Goal: Task Accomplishment & Management: Manage account settings

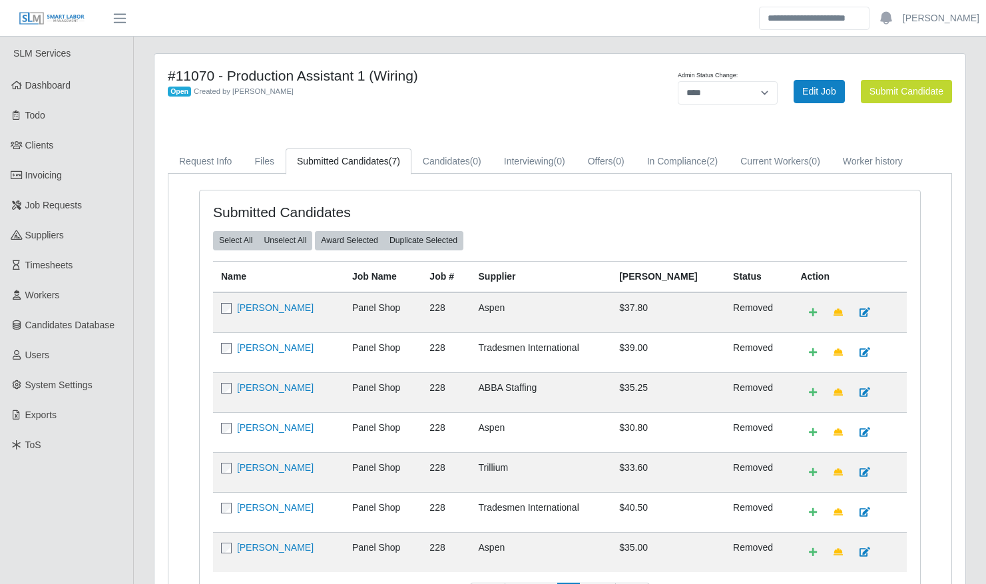
select select "****"
click at [43, 155] on link "Clients" at bounding box center [66, 146] width 133 height 30
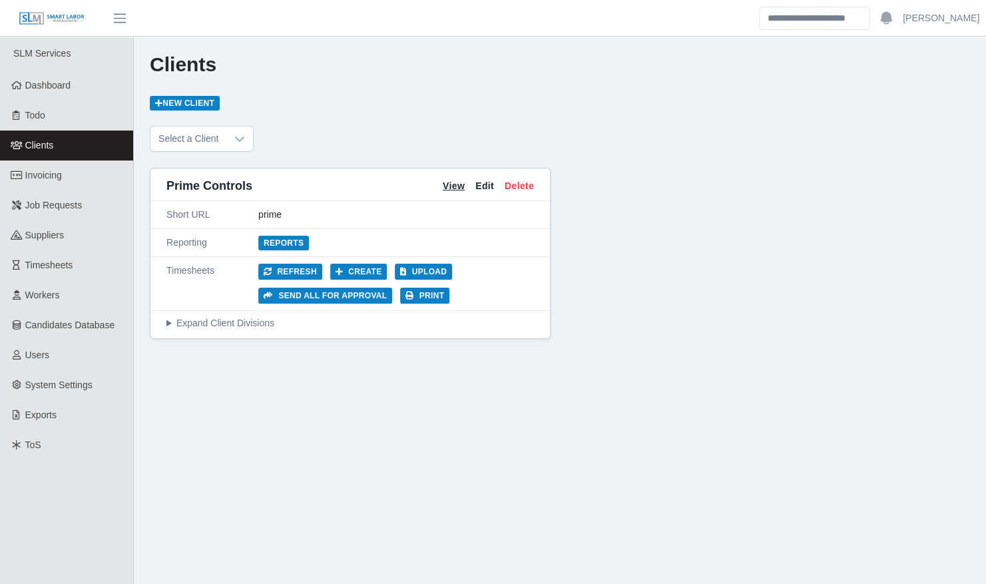
click at [450, 184] on link "View" at bounding box center [454, 186] width 22 height 14
click at [418, 298] on button "Print" at bounding box center [424, 296] width 49 height 16
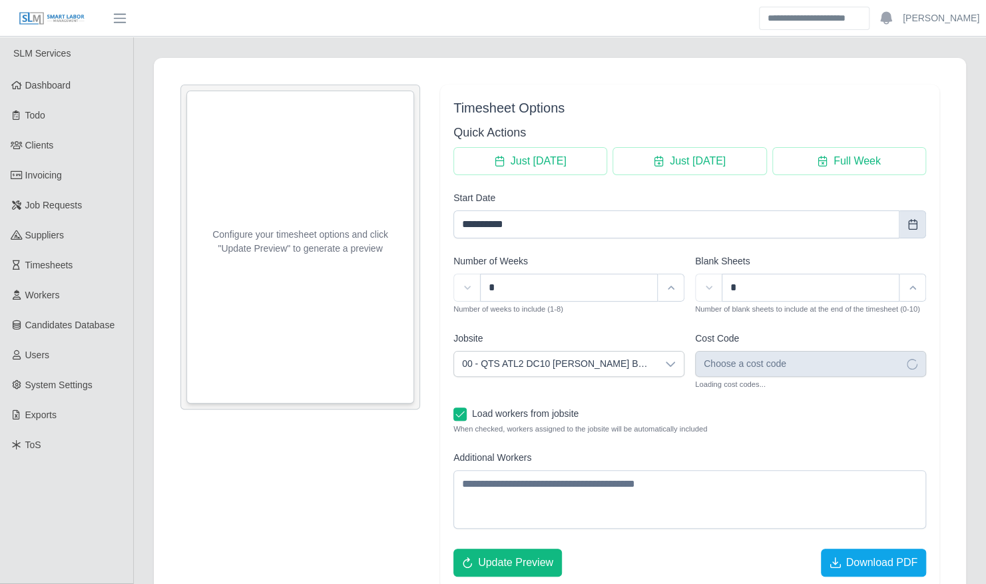
click at [908, 219] on icon "Choose Date" at bounding box center [913, 224] width 11 height 11
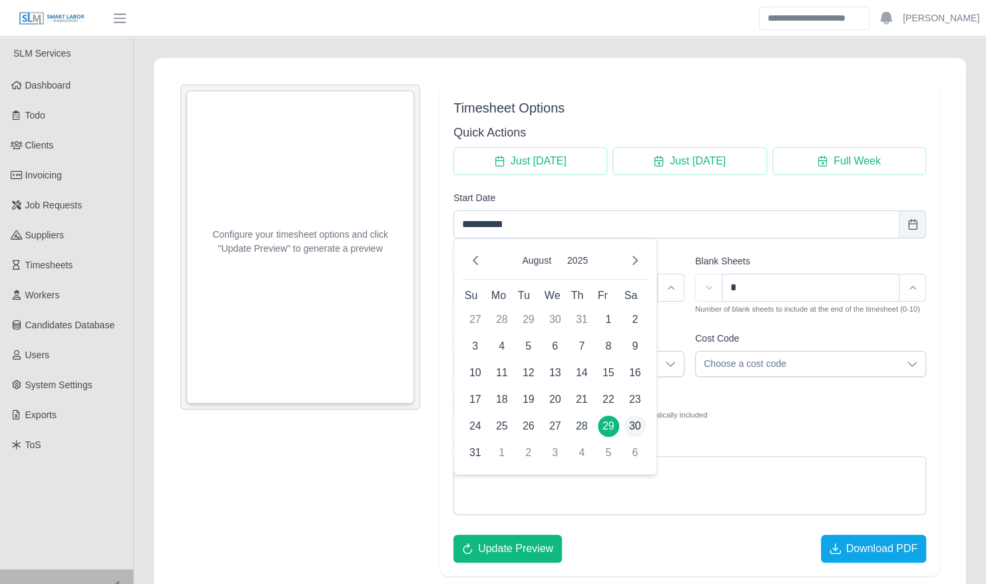
click at [637, 426] on span "30" at bounding box center [635, 426] width 21 height 21
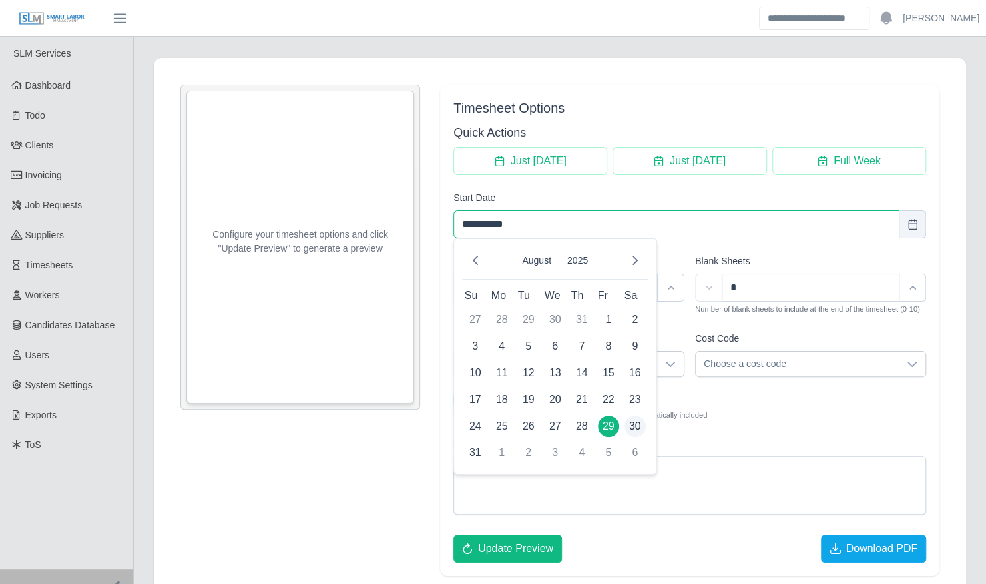
type input "**********"
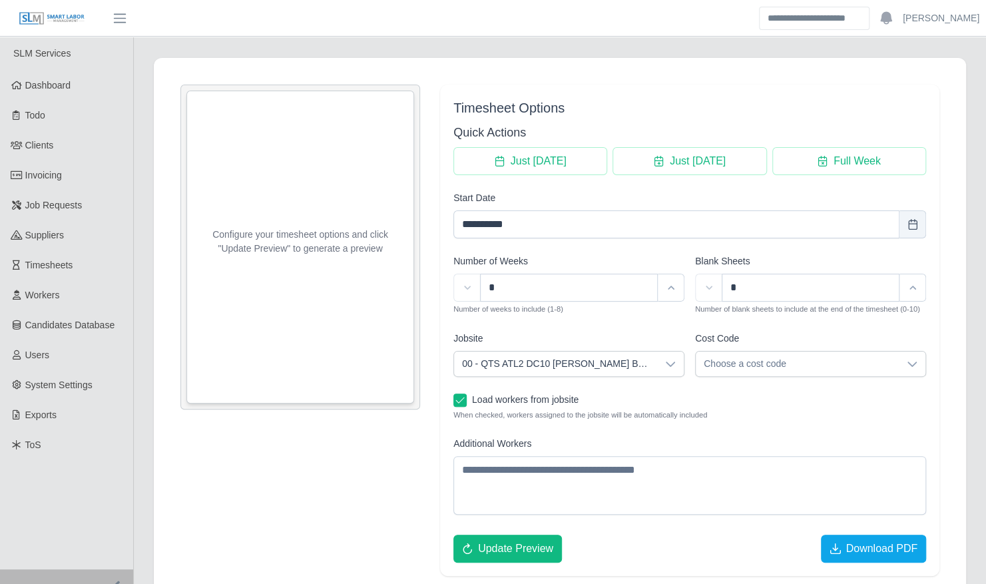
click at [671, 360] on icon at bounding box center [670, 364] width 11 height 11
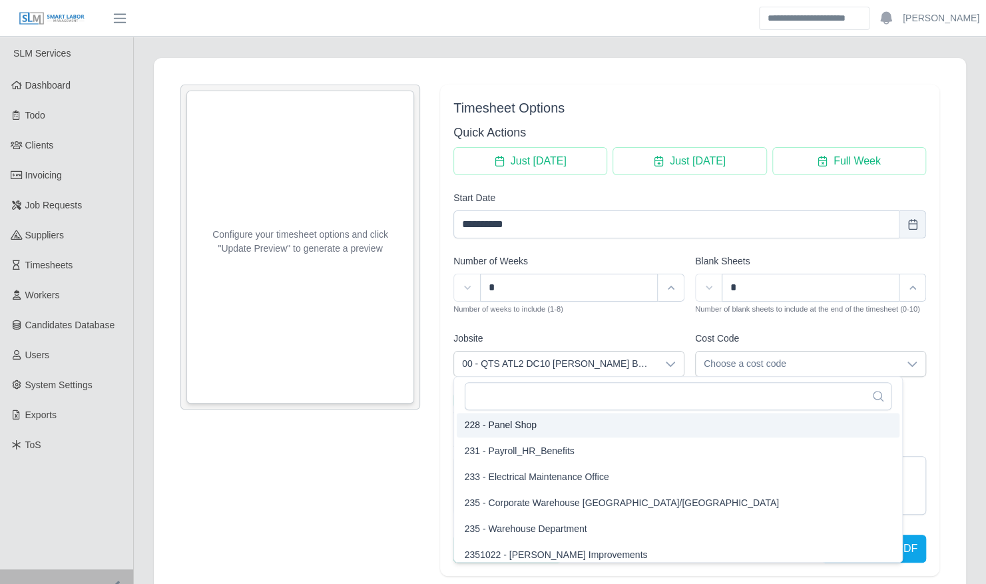
scroll to position [2036, 0]
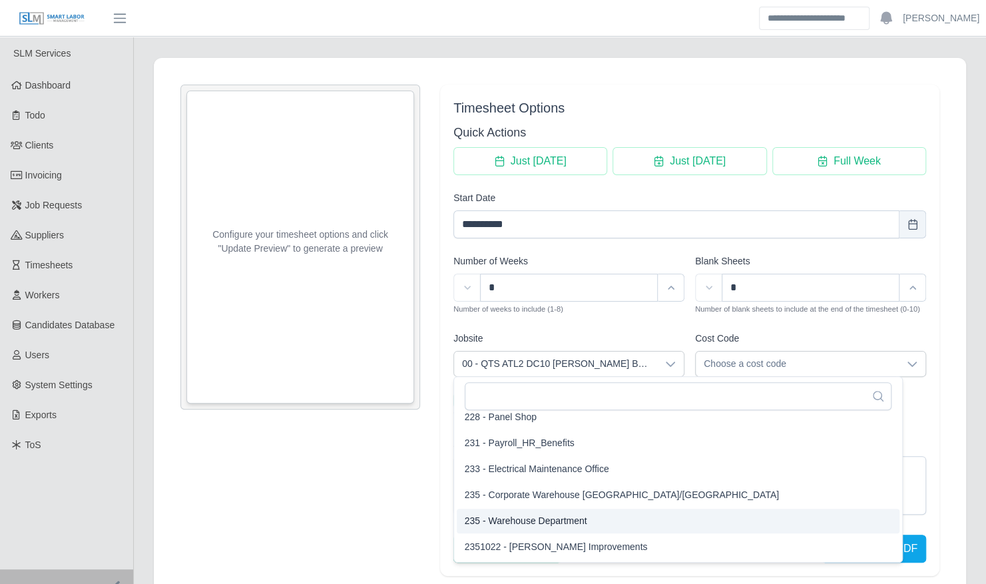
click at [619, 510] on li "235 - Warehouse Department" at bounding box center [678, 521] width 443 height 25
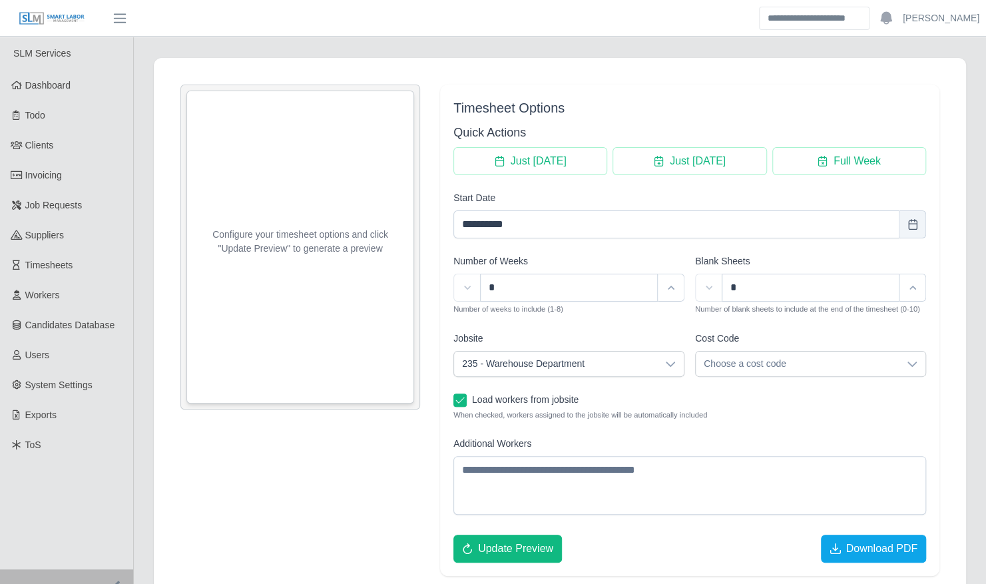
click at [762, 360] on span "Choose a cost code" at bounding box center [797, 364] width 203 height 25
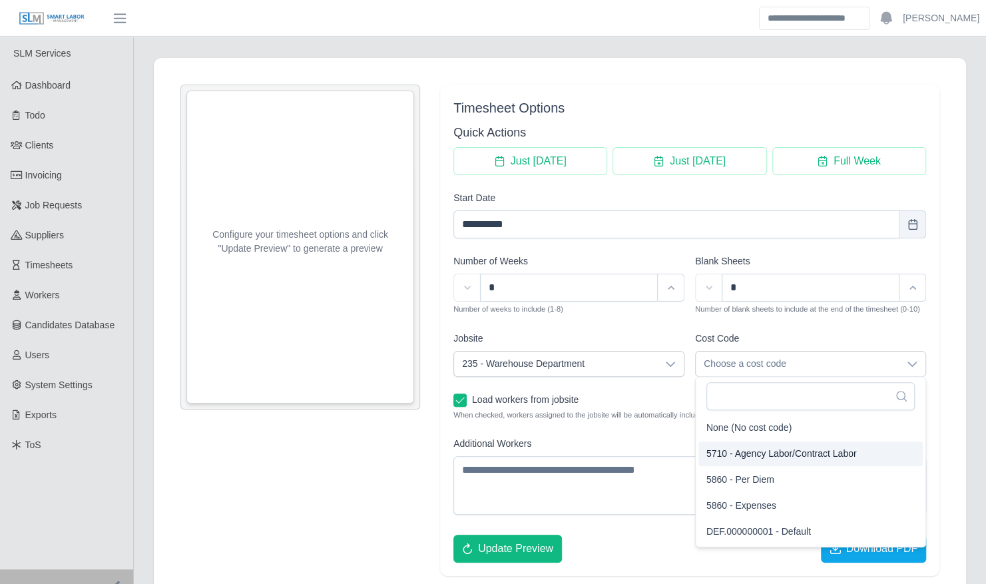
click at [750, 448] on span "5710 - Agency Labor/Contract Labor" at bounding box center [782, 454] width 151 height 14
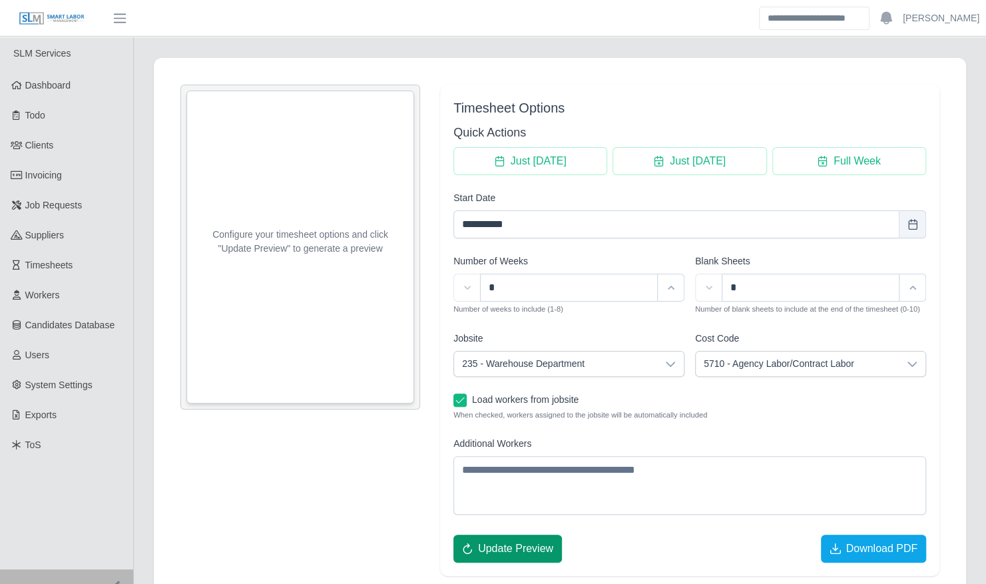
click at [514, 547] on span "Update Preview" at bounding box center [515, 549] width 75 height 16
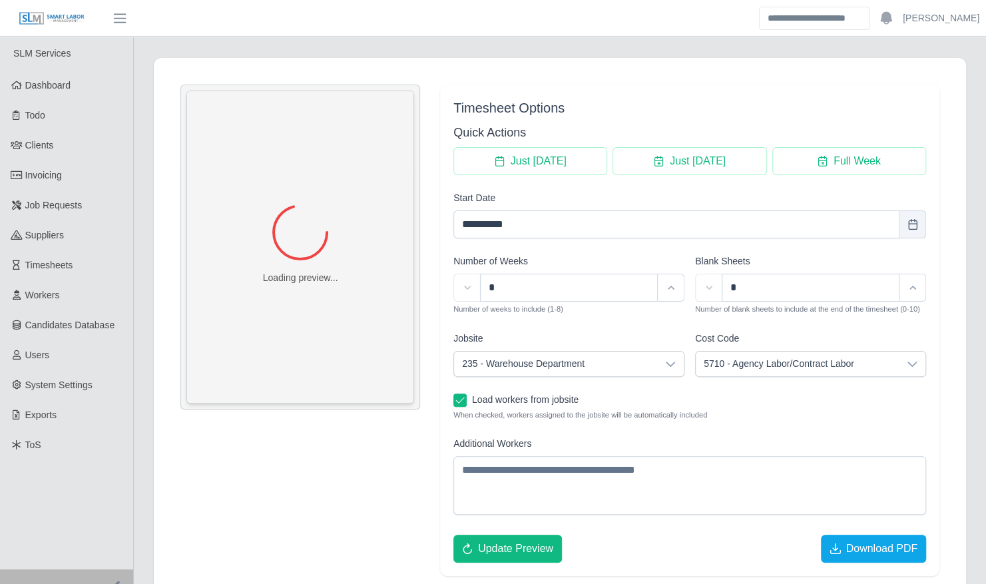
scroll to position [0, 0]
click at [844, 542] on button "Download PDF" at bounding box center [873, 549] width 105 height 28
click at [673, 366] on icon at bounding box center [670, 364] width 11 height 11
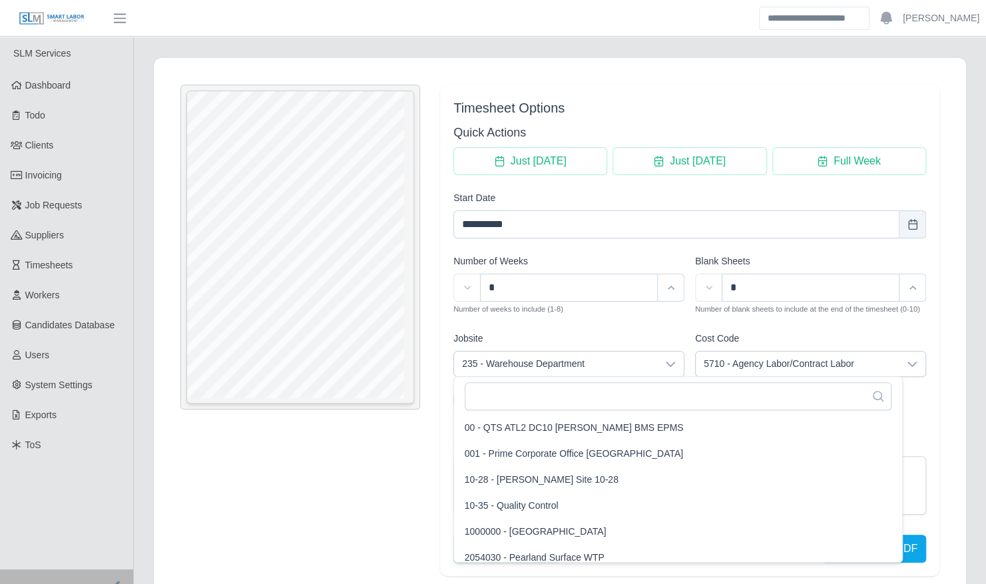
scroll to position [2008, 0]
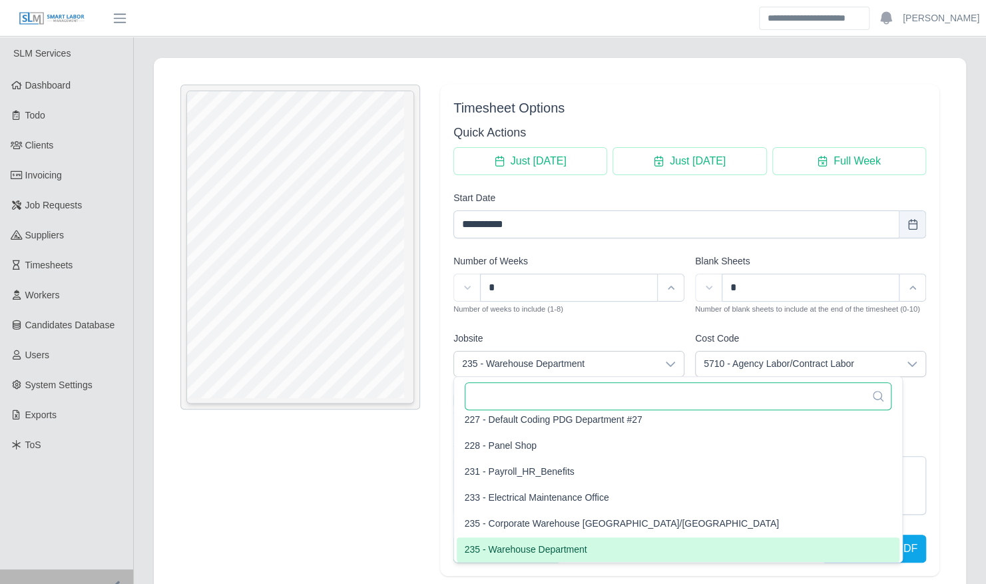
click at [656, 396] on input "text" at bounding box center [678, 396] width 427 height 28
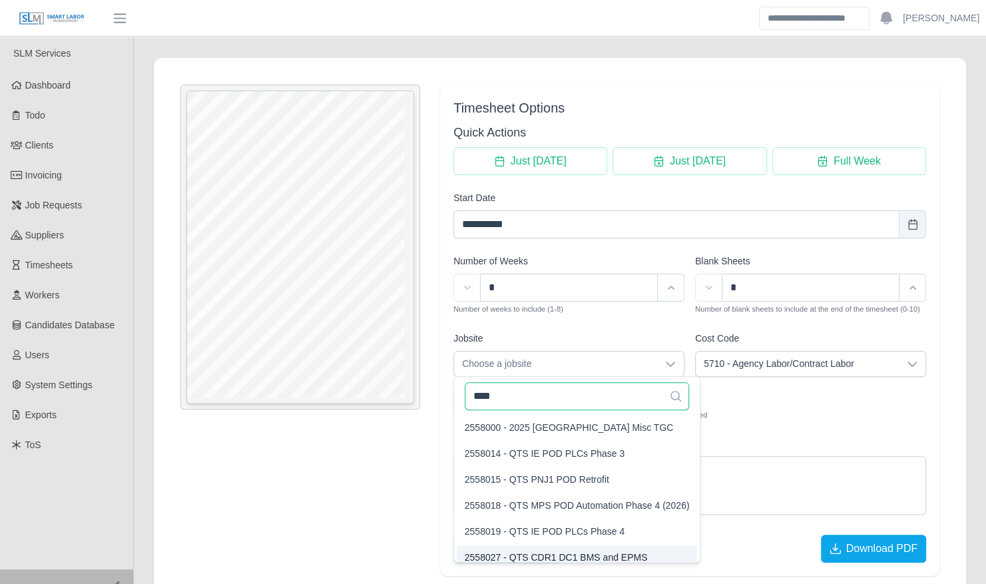
scroll to position [0, 0]
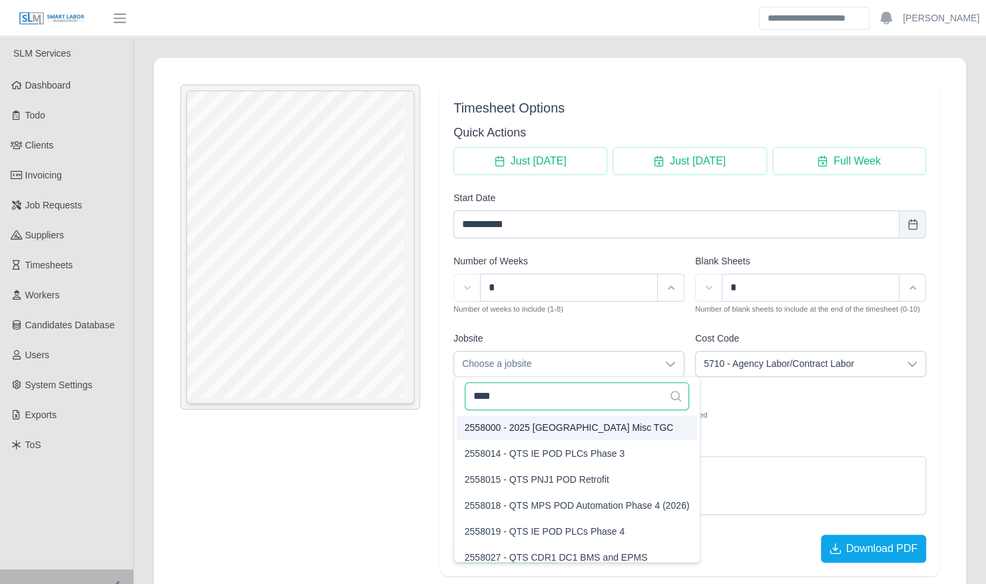
type input "****"
click at [609, 430] on span "2558000 - 2025 San Antonio Misc TGC" at bounding box center [569, 428] width 209 height 14
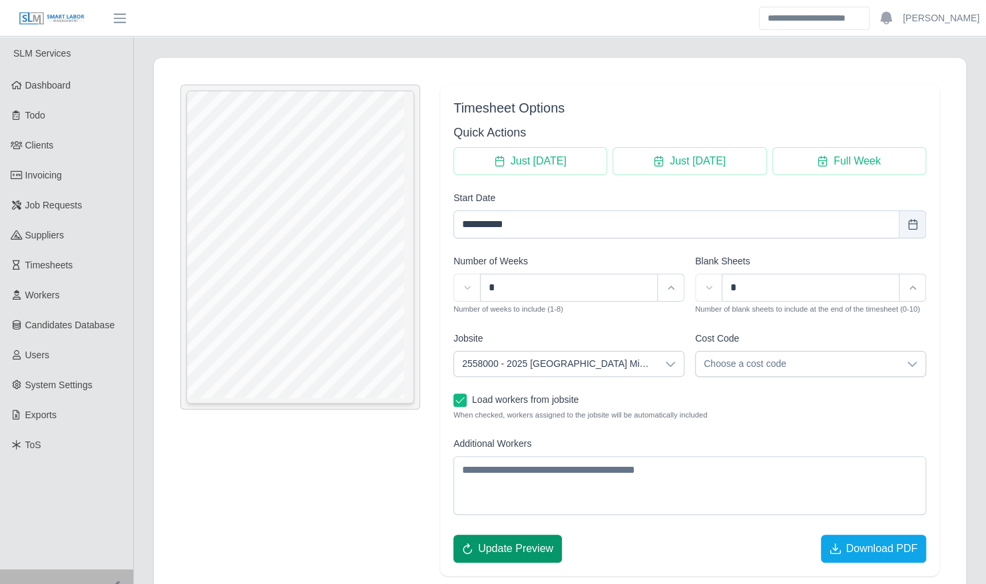
click at [528, 550] on span "Update Preview" at bounding box center [515, 549] width 75 height 16
click at [913, 361] on icon at bounding box center [912, 364] width 11 height 11
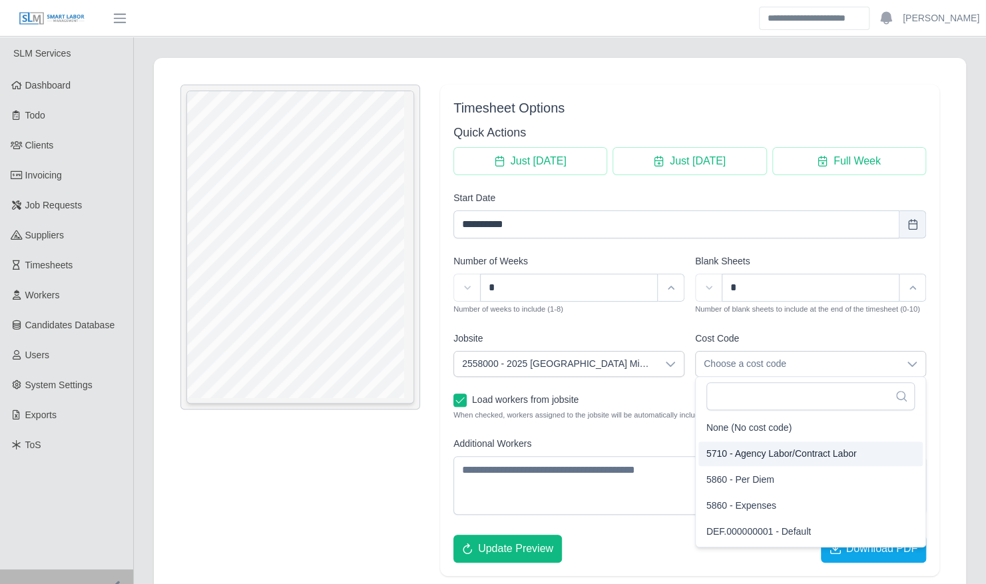
click at [782, 455] on span "5710 - Agency Labor/Contract Labor" at bounding box center [782, 454] width 151 height 14
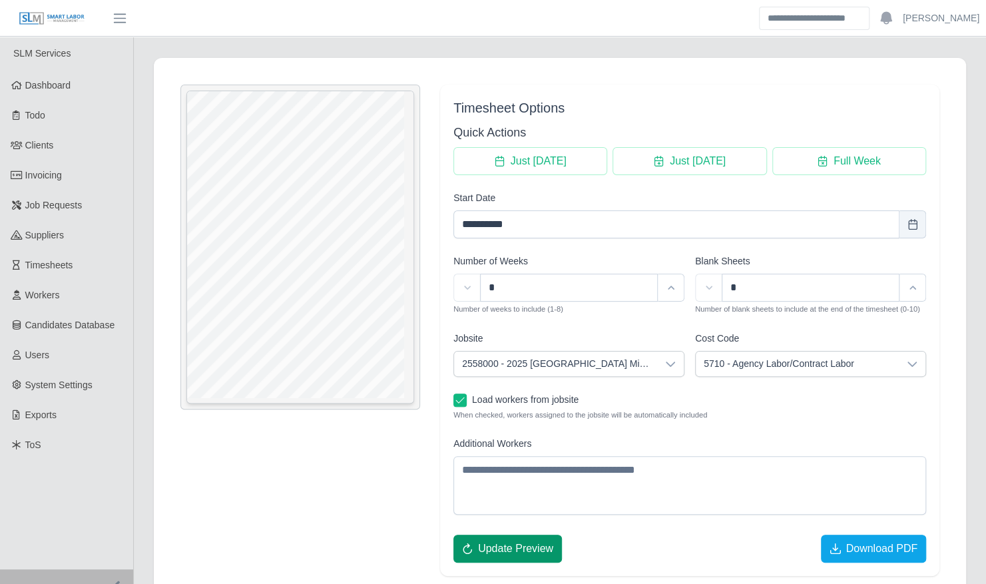
click at [527, 555] on button "Update Preview" at bounding box center [507, 549] width 109 height 28
click at [848, 550] on span "Download PDF" at bounding box center [882, 549] width 72 height 16
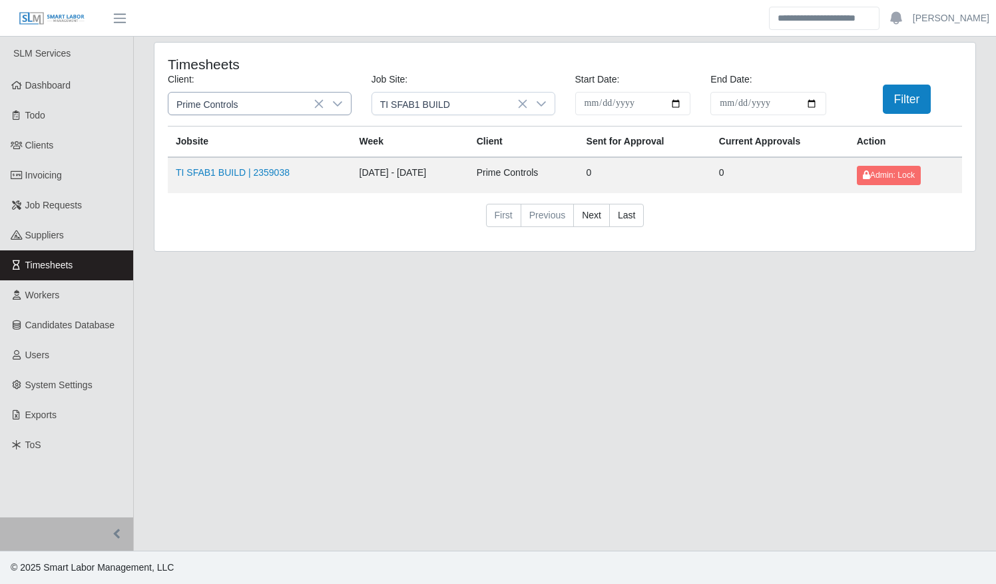
click at [338, 107] on icon at bounding box center [337, 104] width 11 height 11
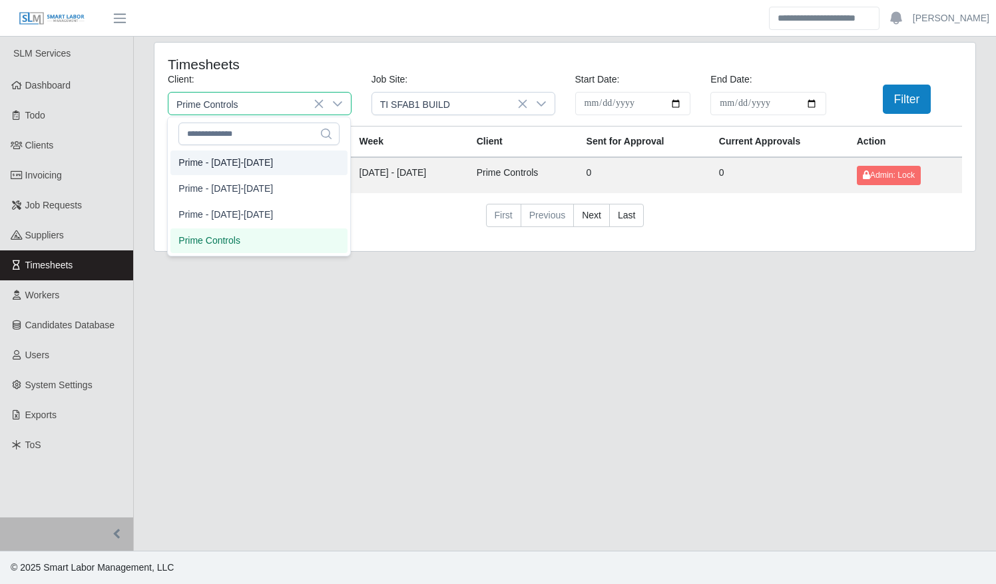
click at [302, 162] on li "Prime - [DATE]-[DATE]" at bounding box center [258, 163] width 177 height 25
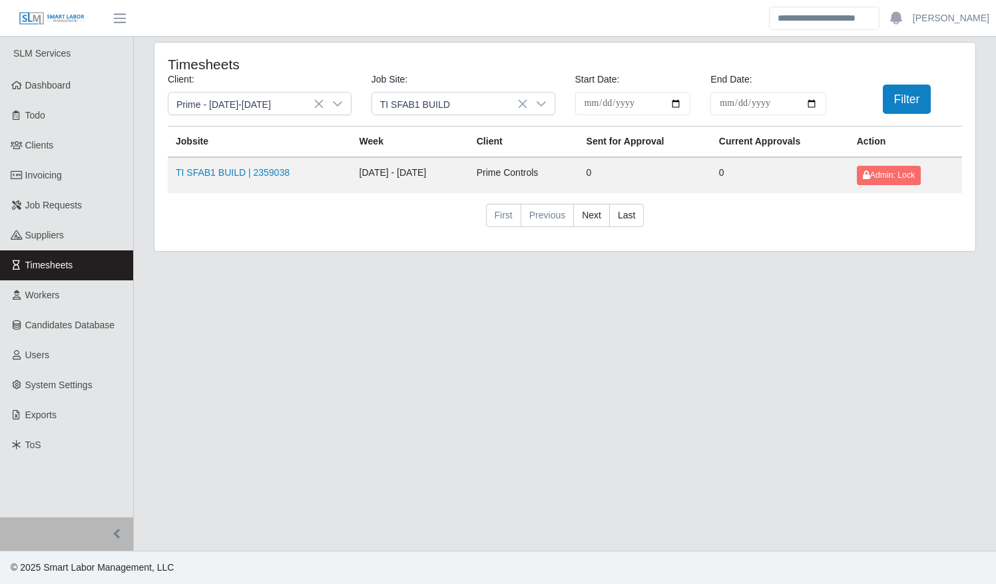
click at [678, 103] on input "**********" at bounding box center [633, 103] width 116 height 23
type input "**********"
click at [811, 102] on input "**********" at bounding box center [769, 103] width 116 height 23
type input "**********"
click at [894, 100] on button "Filter" at bounding box center [907, 99] width 49 height 29
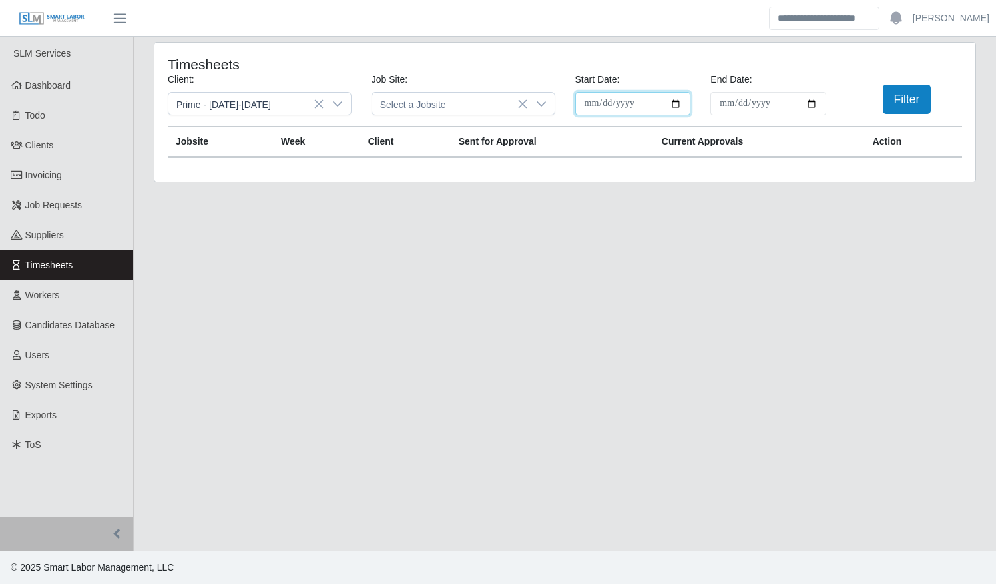
click at [675, 103] on input "**********" at bounding box center [633, 103] width 116 height 23
click at [675, 105] on input "**********" at bounding box center [633, 103] width 116 height 23
click at [900, 101] on button "Filter" at bounding box center [907, 99] width 49 height 29
click at [549, 108] on div at bounding box center [541, 104] width 27 height 22
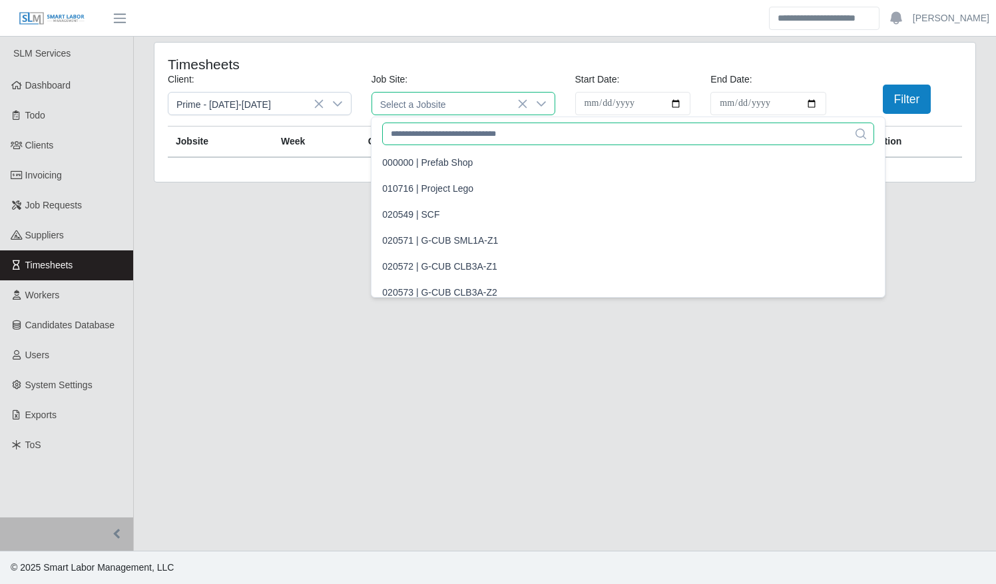
click at [519, 131] on input "text" at bounding box center [627, 134] width 491 height 23
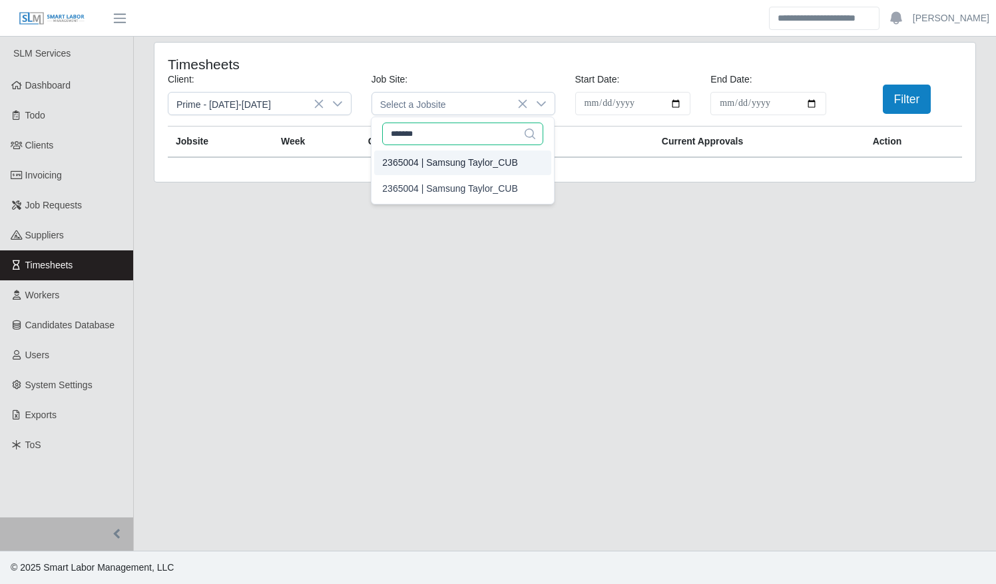
type input "*******"
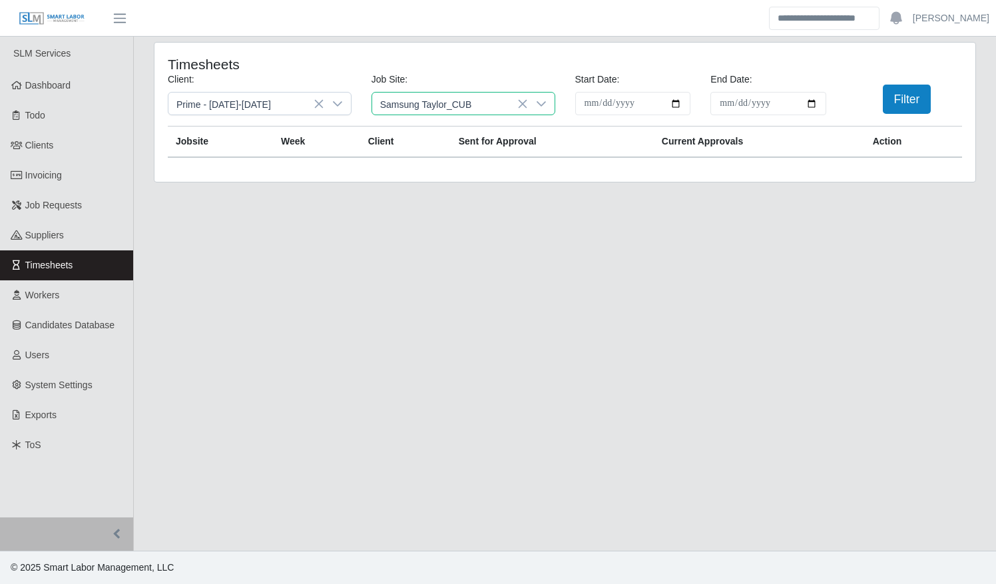
click at [495, 164] on div "2365004 | Samsung Taylor_CUB" at bounding box center [449, 163] width 135 height 14
click at [907, 95] on button "Filter" at bounding box center [907, 99] width 49 height 29
click at [542, 101] on icon at bounding box center [541, 104] width 11 height 11
click at [475, 169] on li "2365004 | Samsung Taylor_CUB" at bounding box center [462, 163] width 177 height 25
click at [896, 97] on button "Filter" at bounding box center [907, 99] width 49 height 29
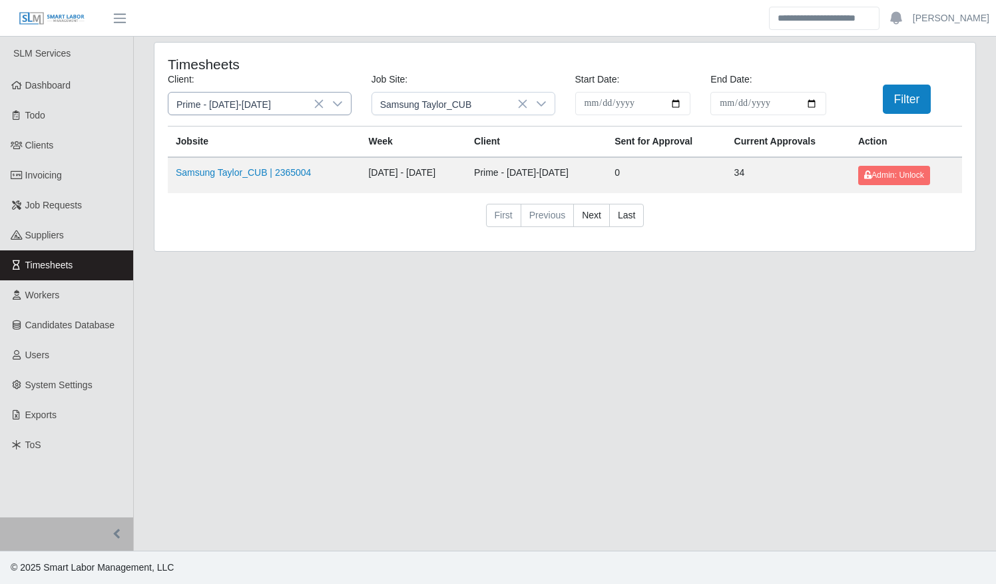
click at [343, 105] on div at bounding box center [337, 104] width 27 height 22
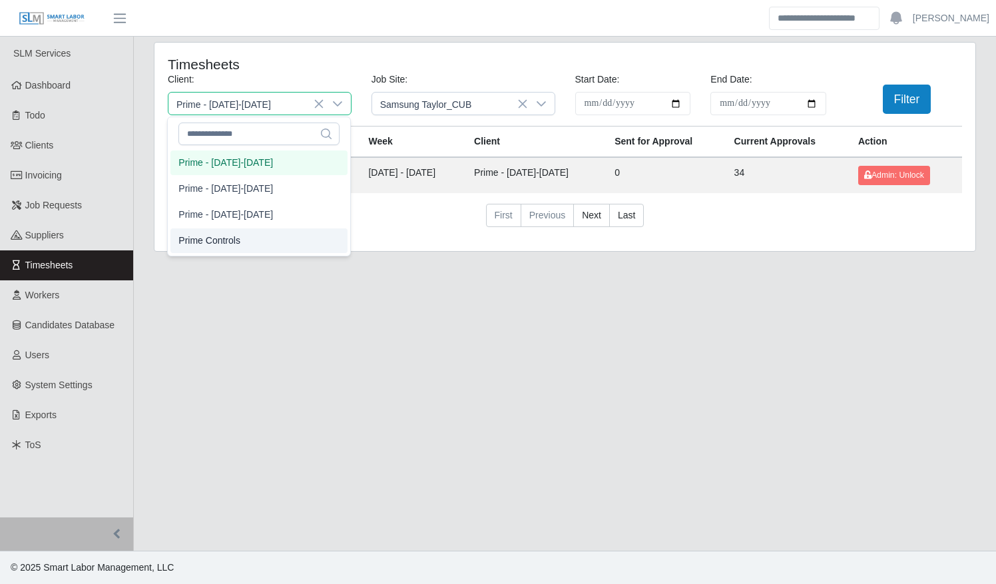
click at [296, 233] on li "Prime Controls" at bounding box center [258, 240] width 177 height 25
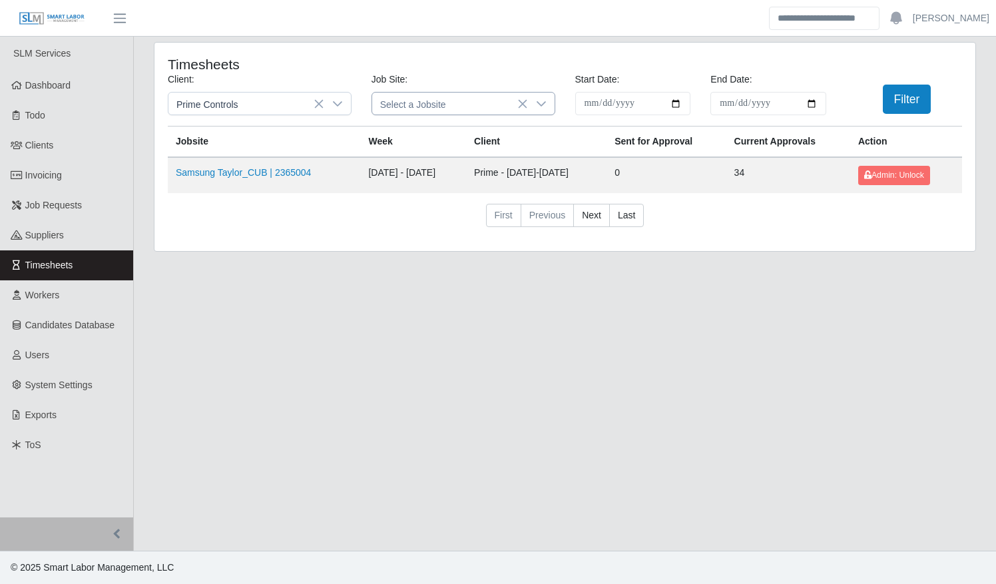
click at [525, 99] on icon at bounding box center [522, 104] width 11 height 11
click at [677, 100] on input "**********" at bounding box center [633, 103] width 116 height 23
type input "**********"
click at [812, 102] on input "**********" at bounding box center [769, 103] width 116 height 23
type input "**********"
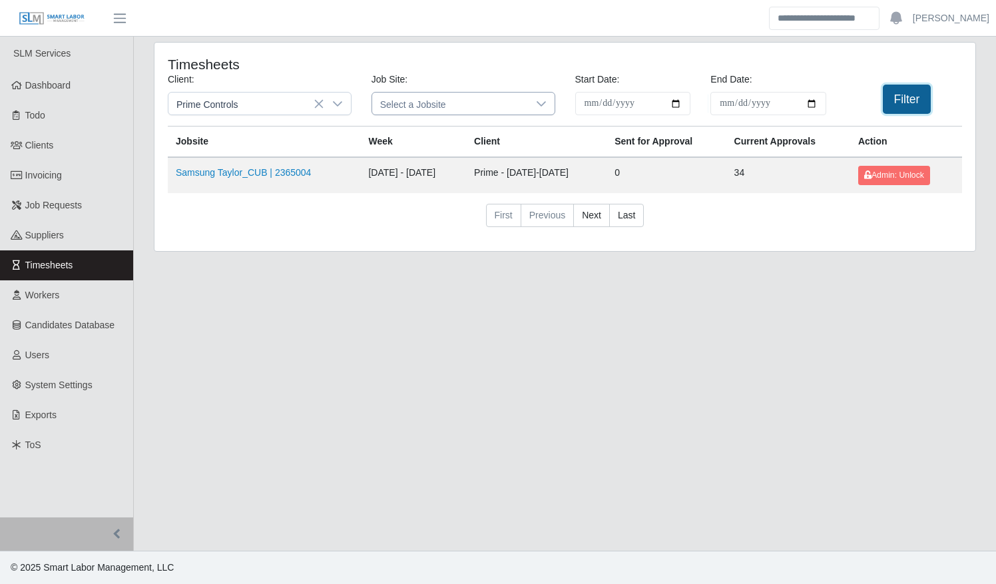
click at [912, 88] on button "Filter" at bounding box center [907, 99] width 49 height 29
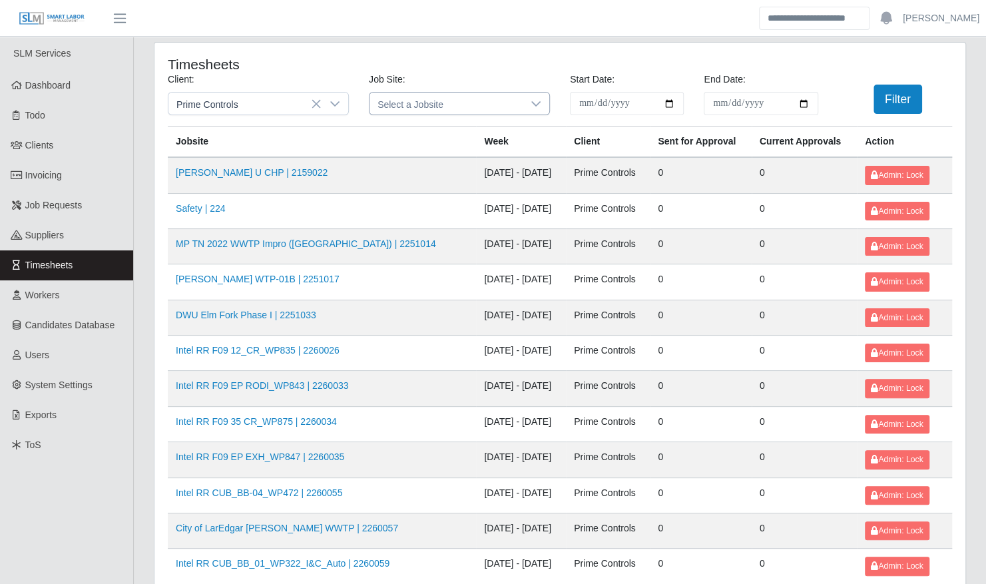
click at [533, 101] on icon at bounding box center [536, 104] width 11 height 11
click at [470, 129] on input "*******" at bounding box center [459, 134] width 158 height 23
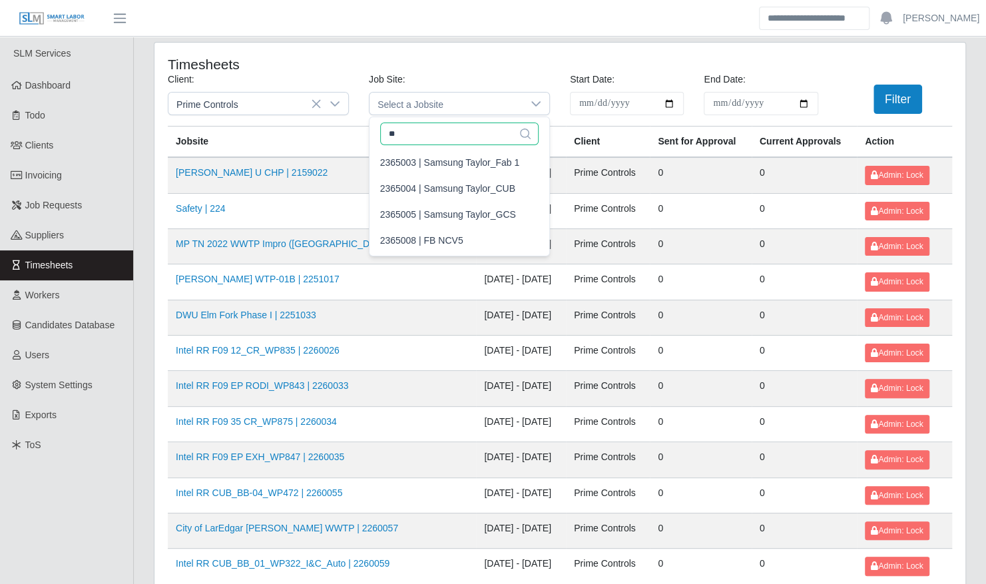
type input "*"
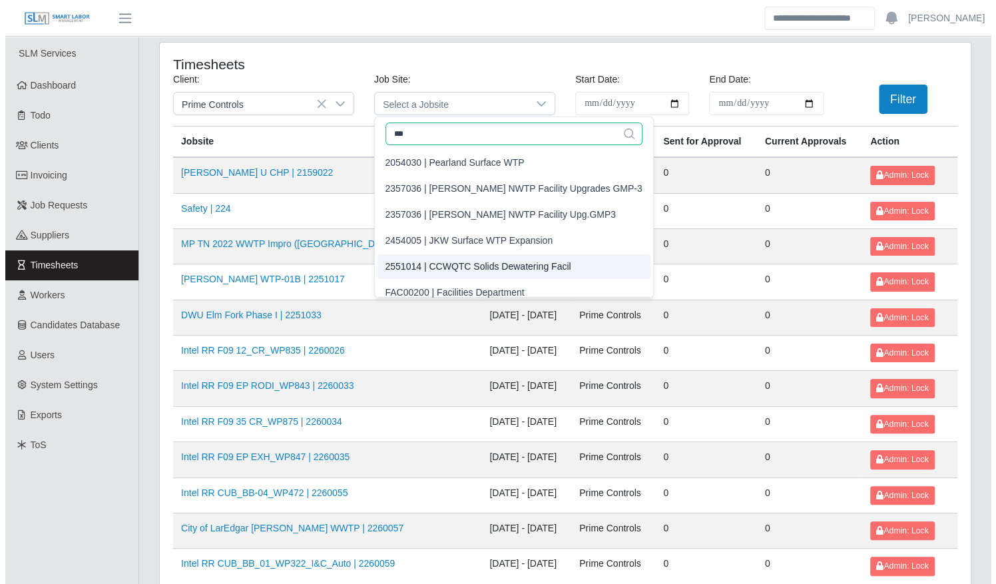
scroll to position [8, 0]
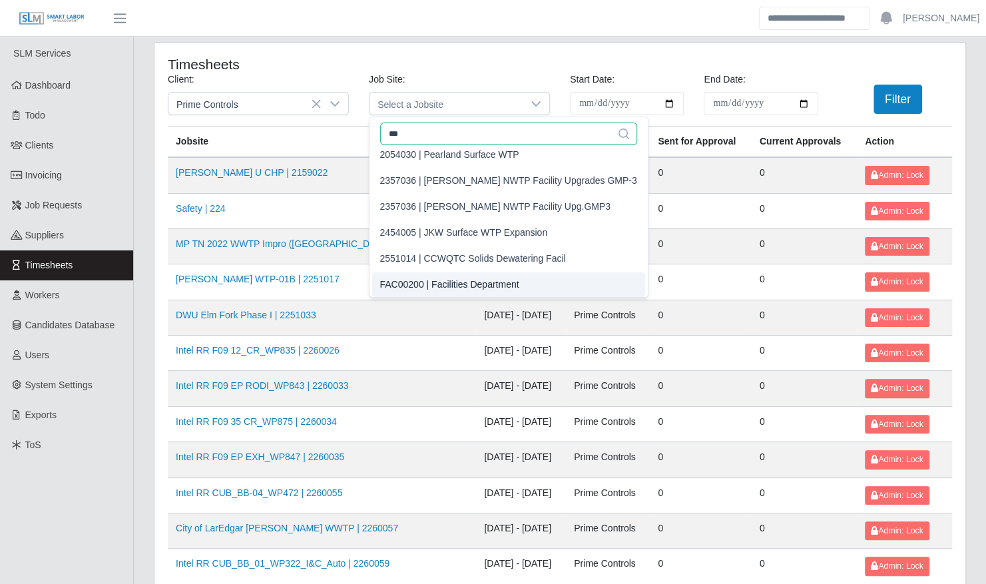
type input "***"
click at [498, 282] on div "FAC00200 | Facilities Department" at bounding box center [449, 285] width 139 height 14
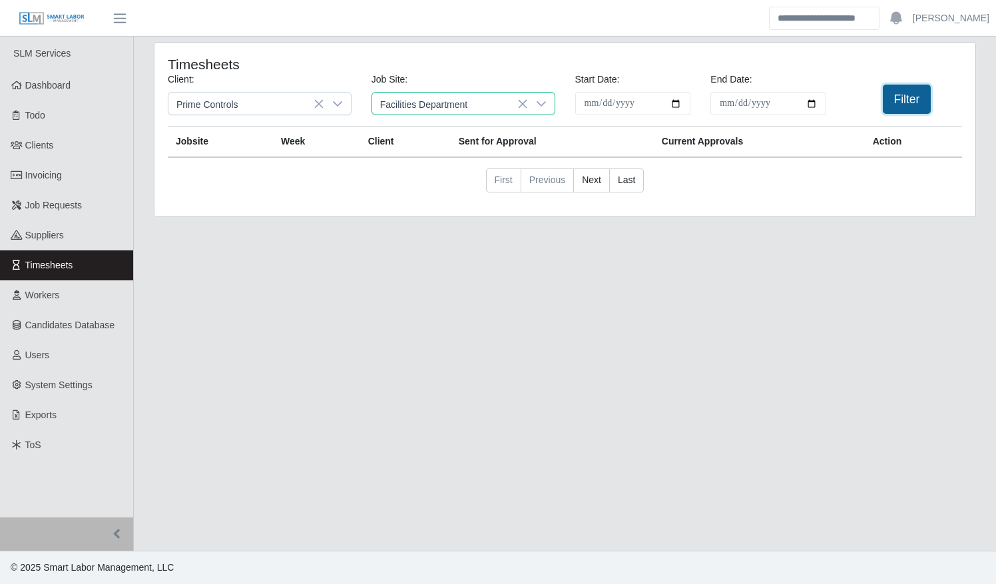
click at [900, 102] on button "Filter" at bounding box center [907, 99] width 49 height 29
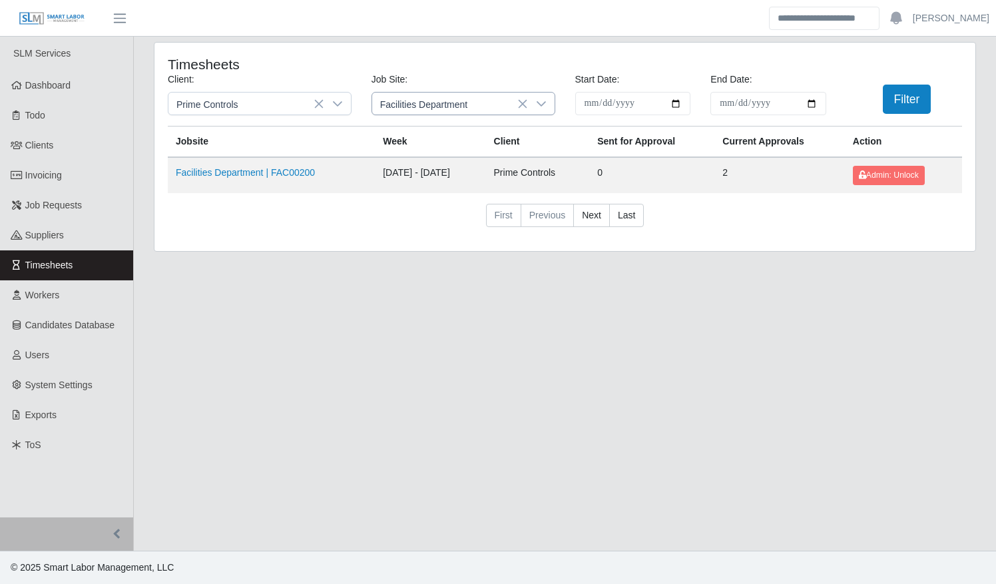
click at [542, 100] on icon at bounding box center [541, 104] width 11 height 11
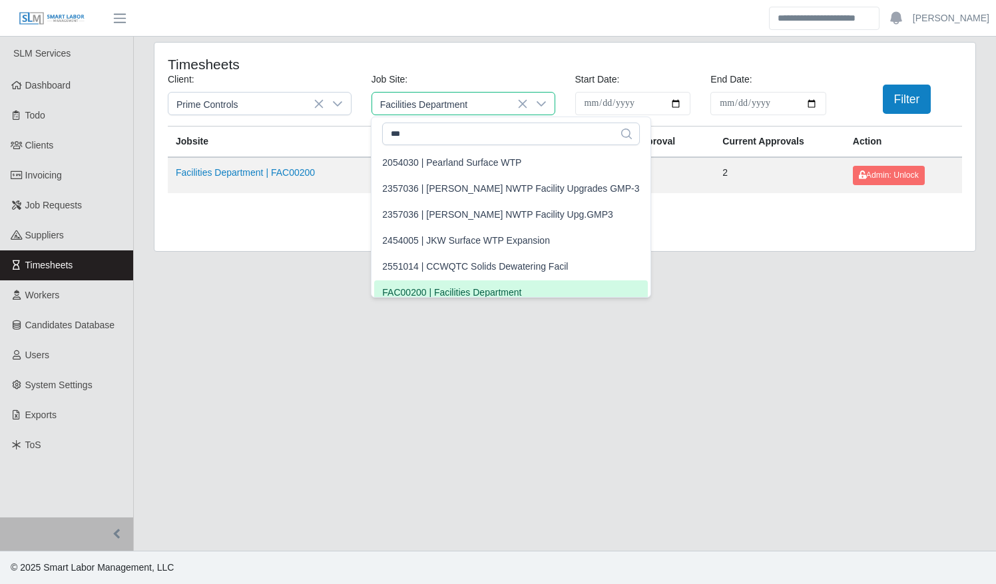
scroll to position [8, 0]
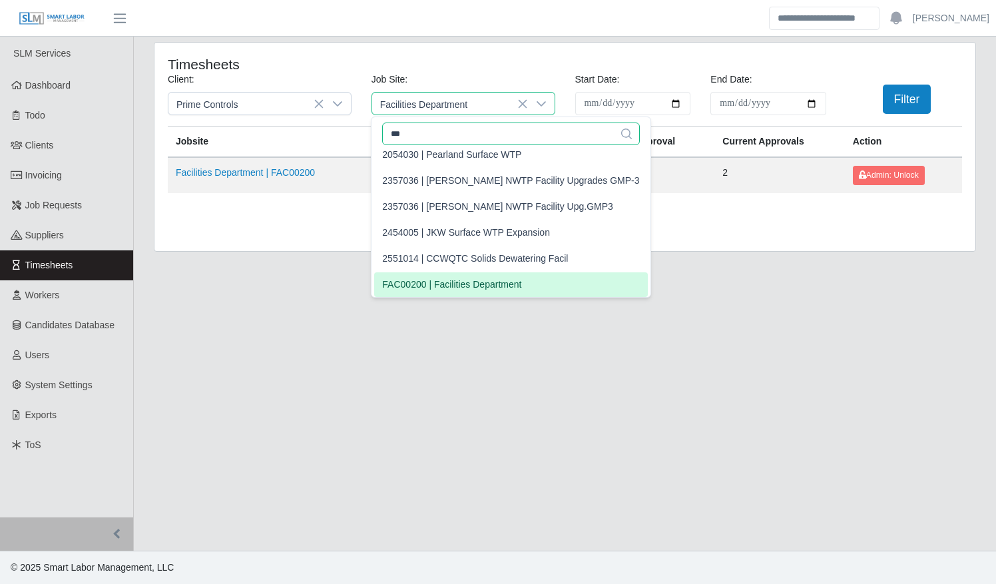
click at [487, 135] on input "***" at bounding box center [510, 134] width 257 height 23
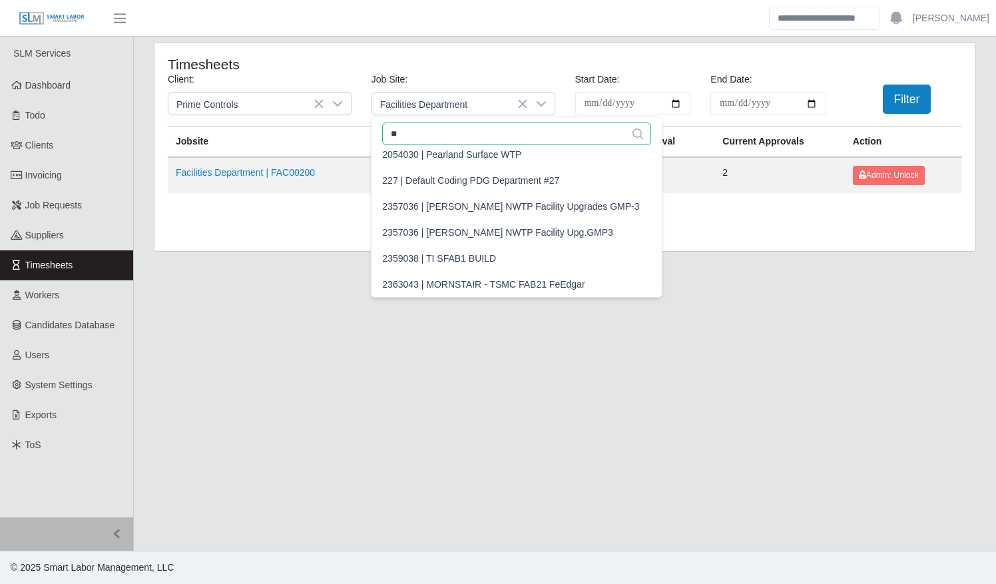
type input "*"
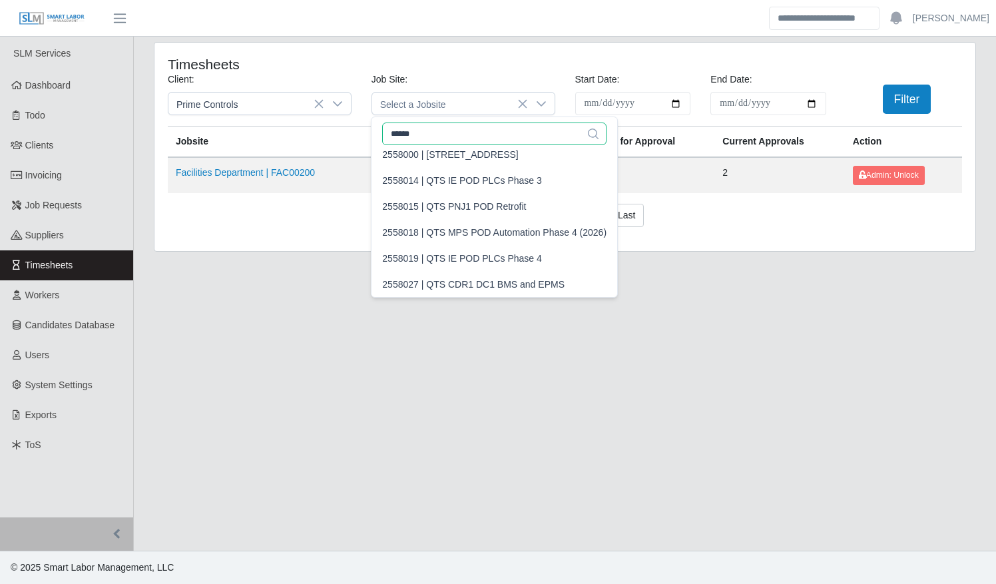
scroll to position [0, 0]
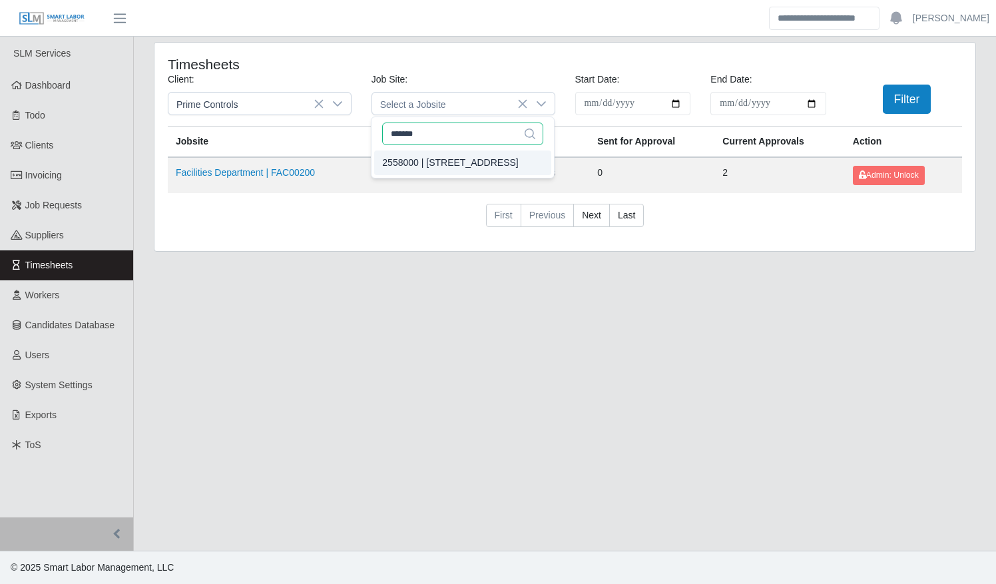
type input "*******"
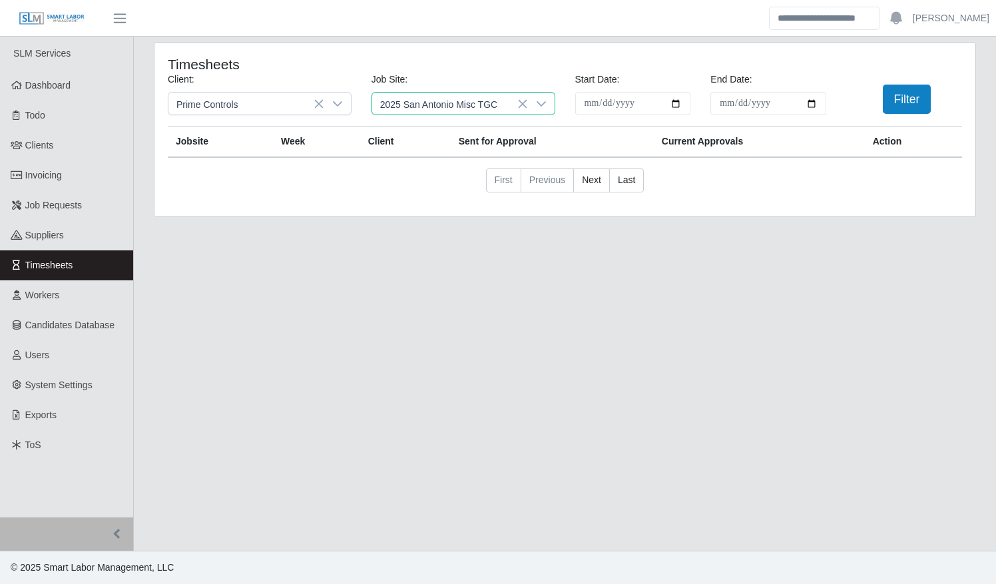
click at [475, 168] on div "2558000 | 2025 San Antonio Misc TGC" at bounding box center [450, 163] width 136 height 14
click at [908, 103] on button "Filter" at bounding box center [907, 99] width 49 height 29
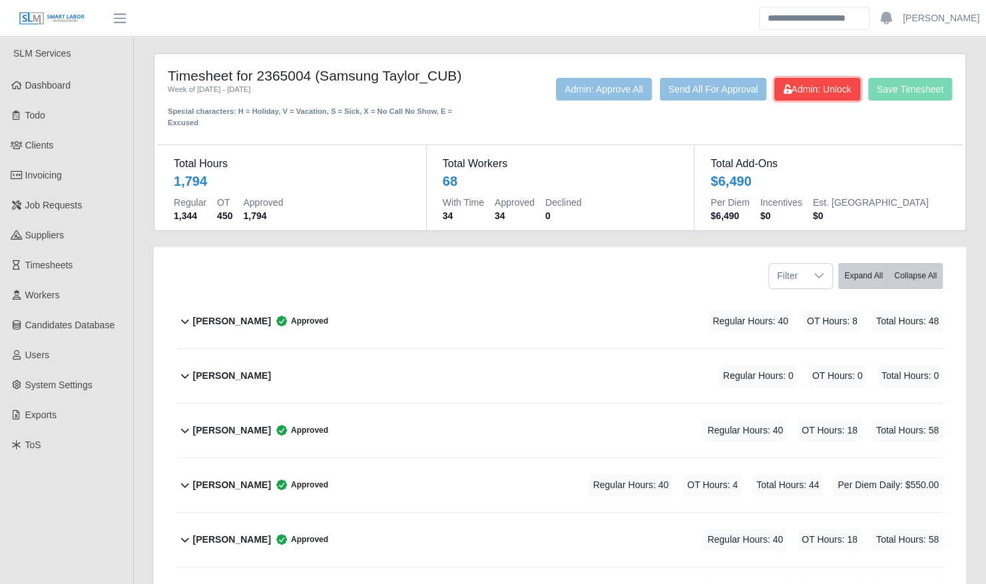
click at [782, 95] on button "Admin: Unlock" at bounding box center [816, 89] width 85 height 23
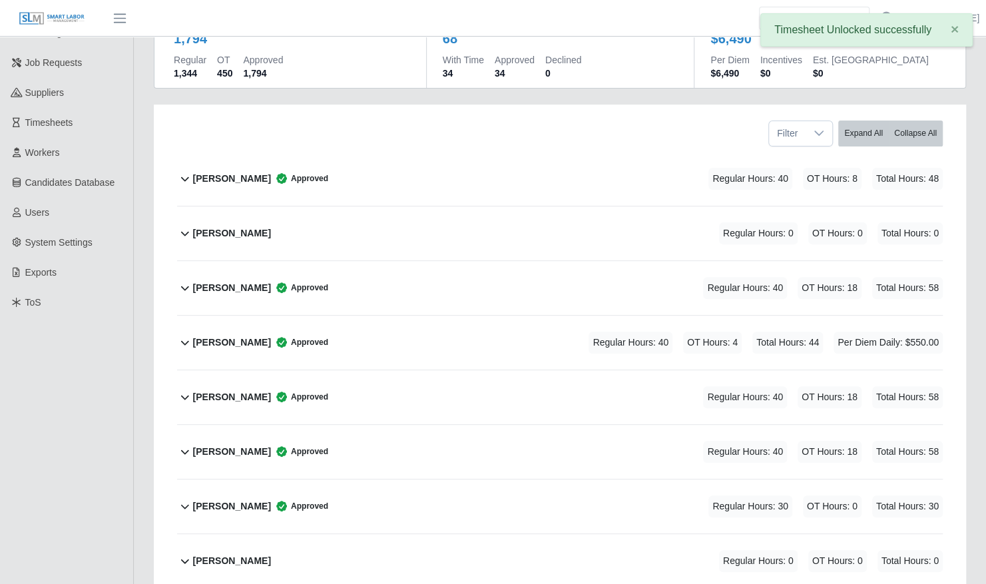
scroll to position [143, 0]
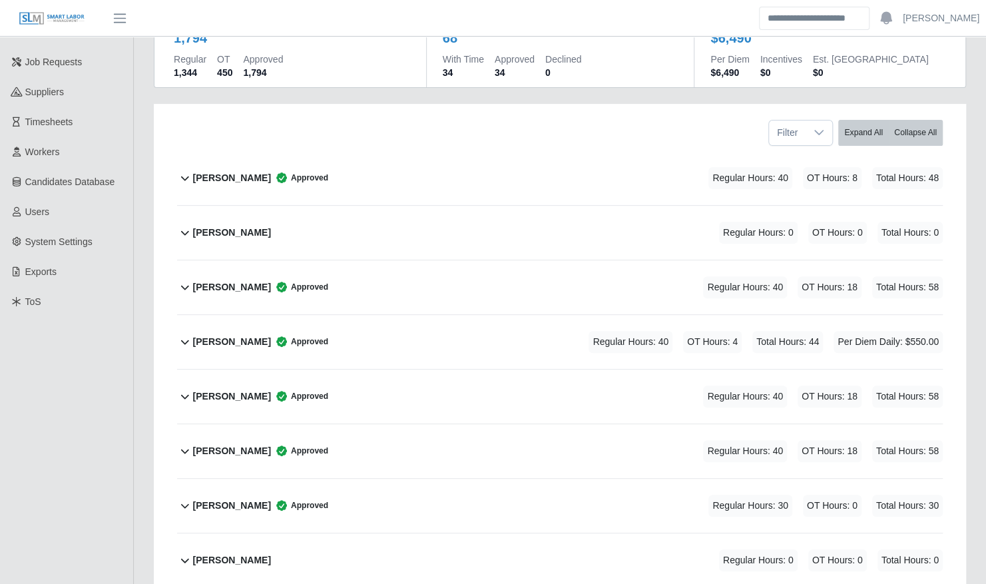
click at [369, 337] on div "Alejandro Cordero Rojas Approved Regular Hours: 40 OT Hours: 4 Total Hours: 44 …" at bounding box center [568, 342] width 750 height 54
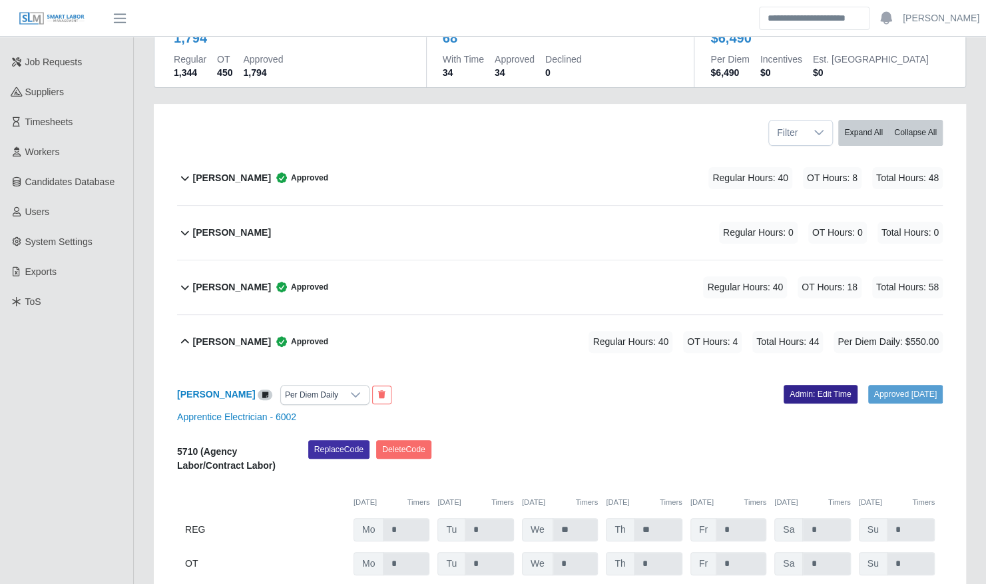
click at [784, 385] on link "Admin: Edit Time" at bounding box center [821, 394] width 74 height 19
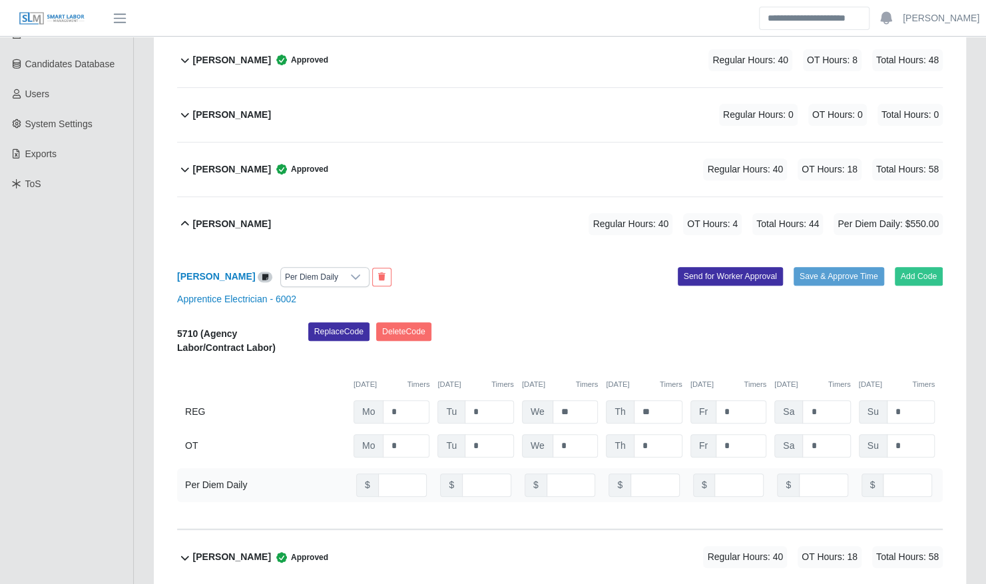
scroll to position [268, 0]
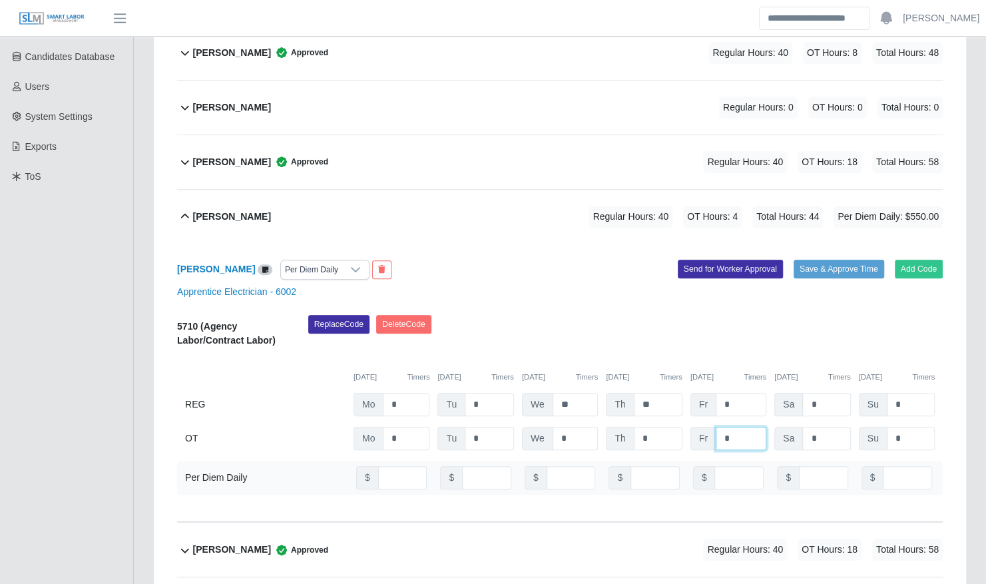
drag, startPoint x: 737, startPoint y: 426, endPoint x: 709, endPoint y: 424, distance: 28.8
click at [0, 0] on div "Fr *" at bounding box center [0, 0] width 0 height 0
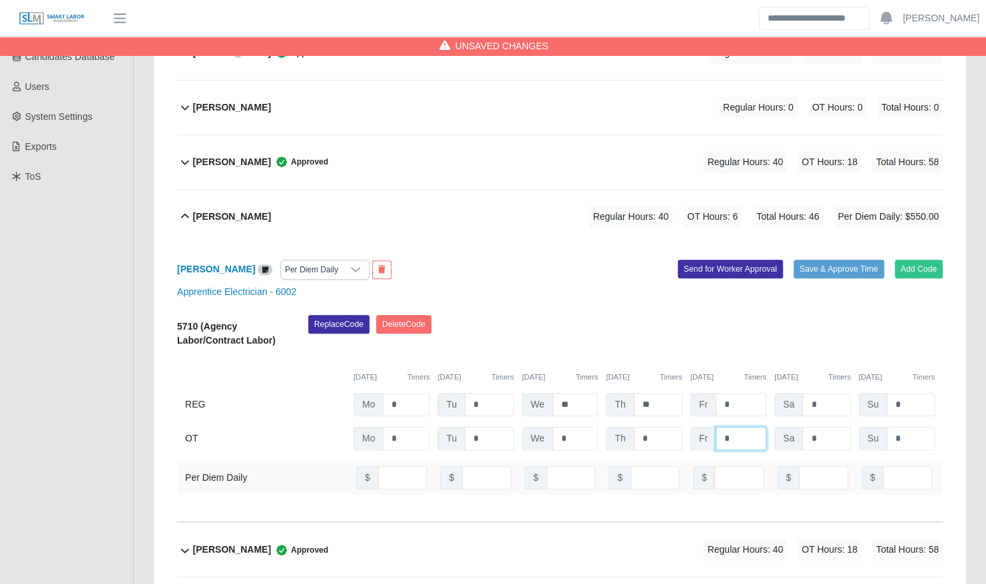
type input "*"
click at [818, 260] on button "Save & Approve Time" at bounding box center [839, 269] width 91 height 19
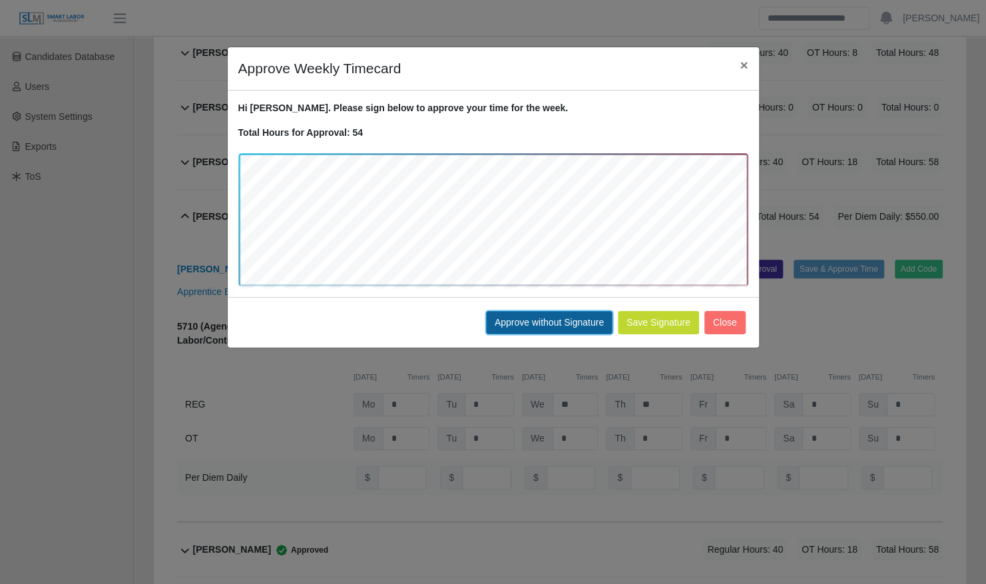
click at [542, 324] on button "Approve without Signature" at bounding box center [549, 322] width 127 height 23
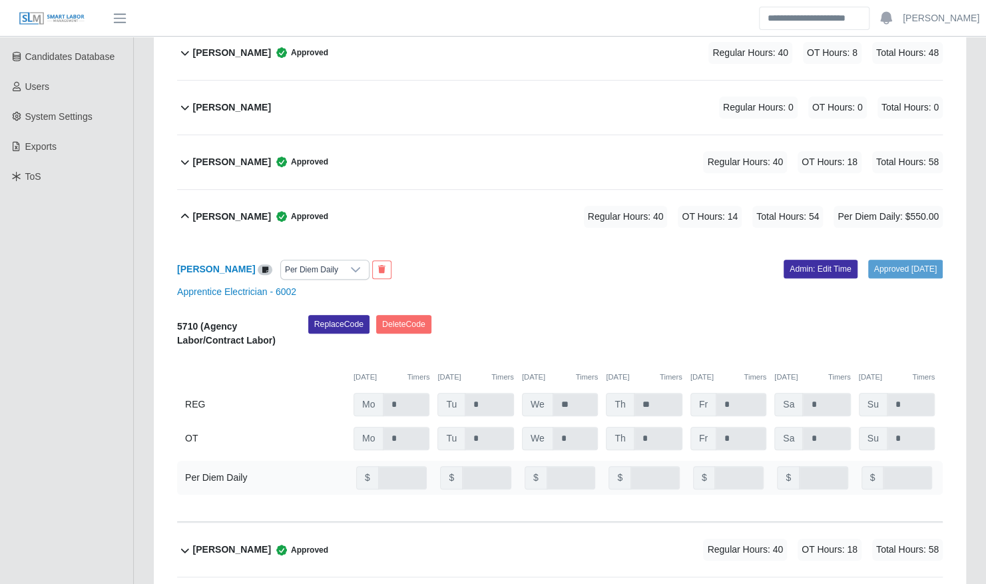
click at [247, 210] on b "Alejandro Cordero Rojas" at bounding box center [232, 217] width 78 height 14
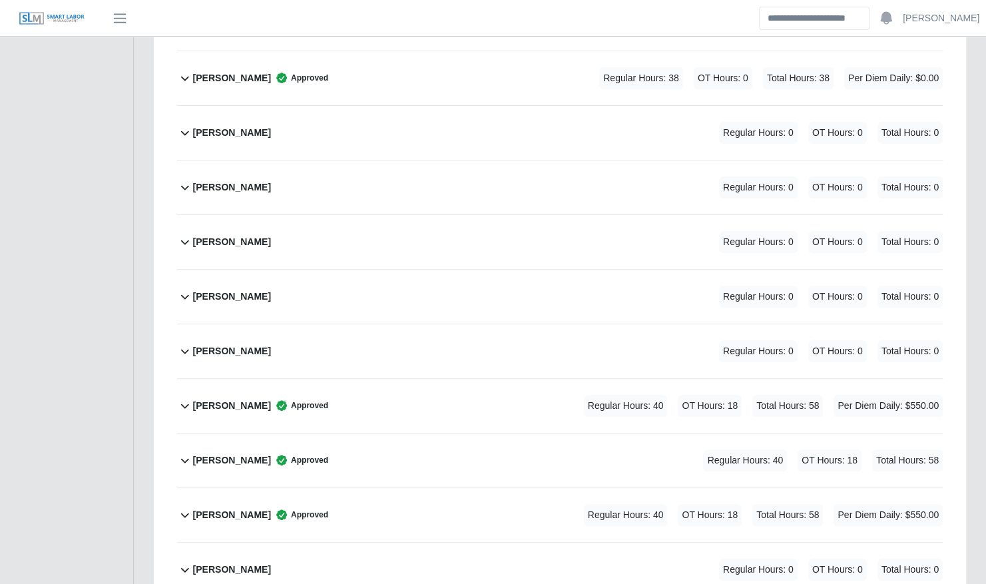
scroll to position [3493, 0]
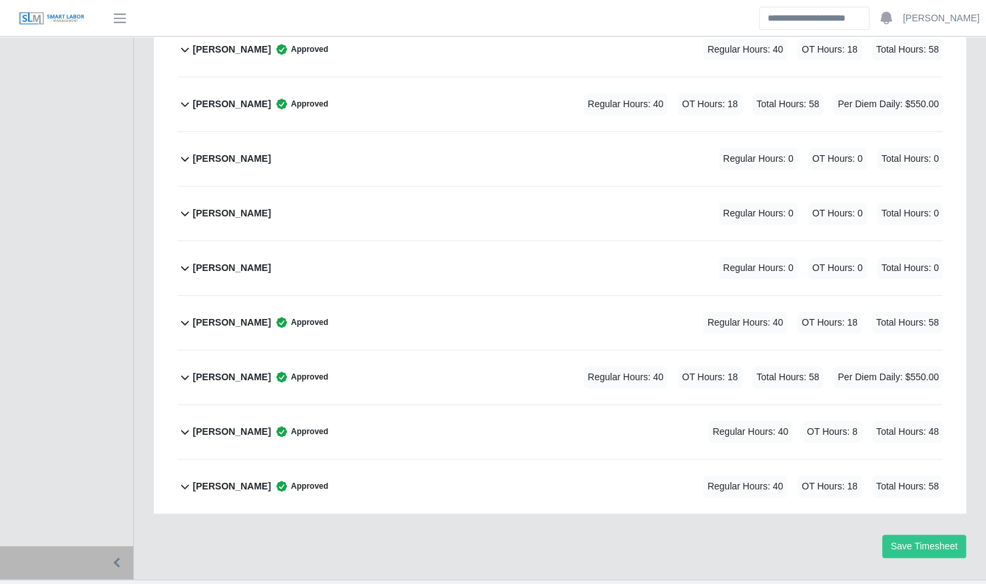
click at [414, 413] on div "Yesica Mascorro Approved Regular Hours: 40 OT Hours: 8 Total Hours: 48" at bounding box center [568, 432] width 750 height 54
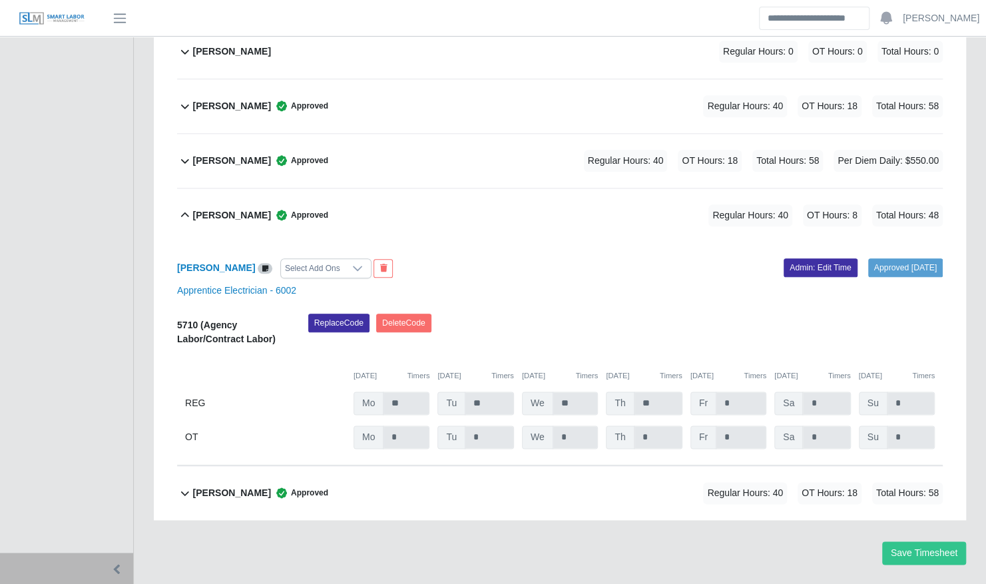
scroll to position [3717, 0]
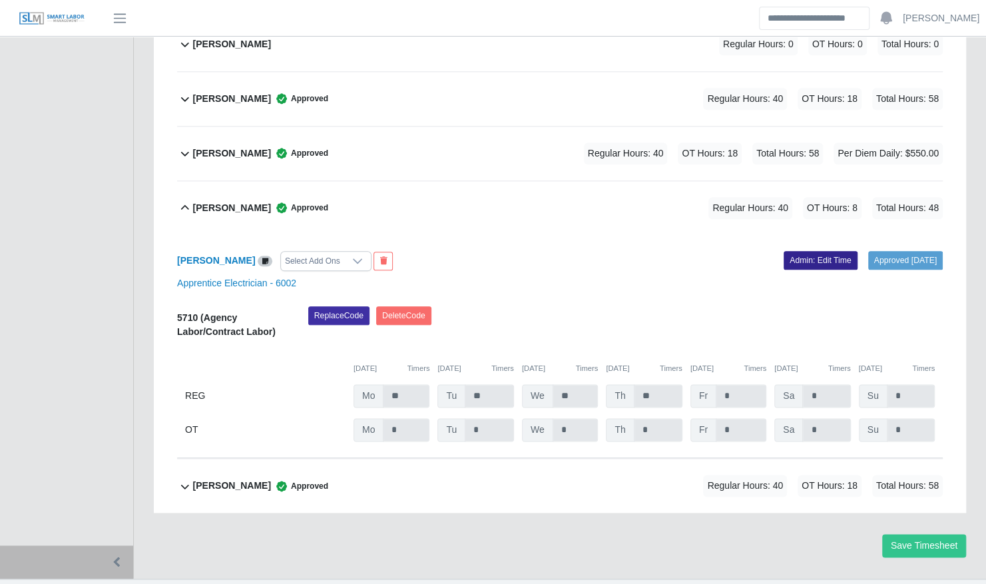
click at [803, 251] on link "Admin: Edit Time" at bounding box center [821, 260] width 74 height 19
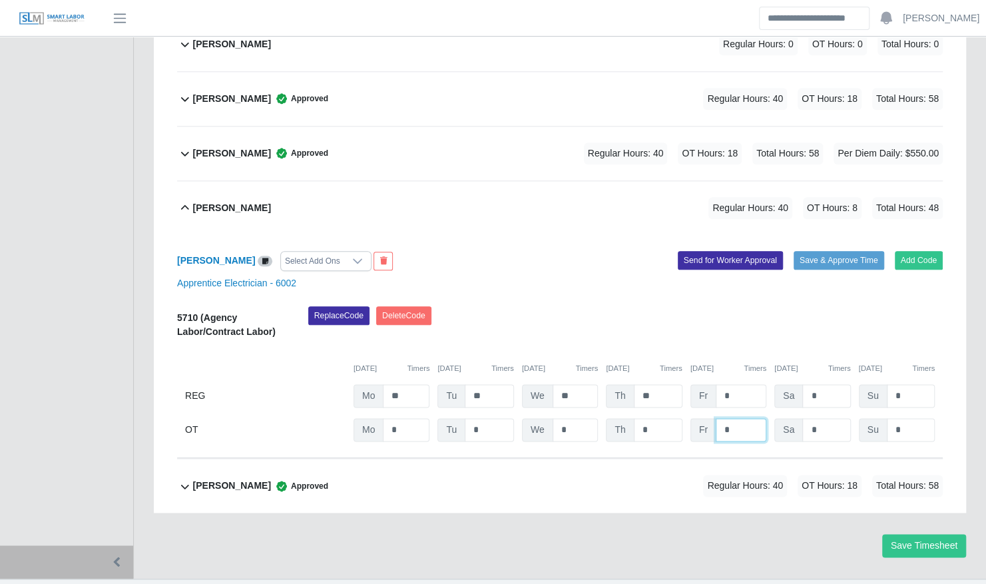
drag, startPoint x: 737, startPoint y: 404, endPoint x: 710, endPoint y: 402, distance: 26.7
click at [0, 0] on div "Fr *" at bounding box center [0, 0] width 0 height 0
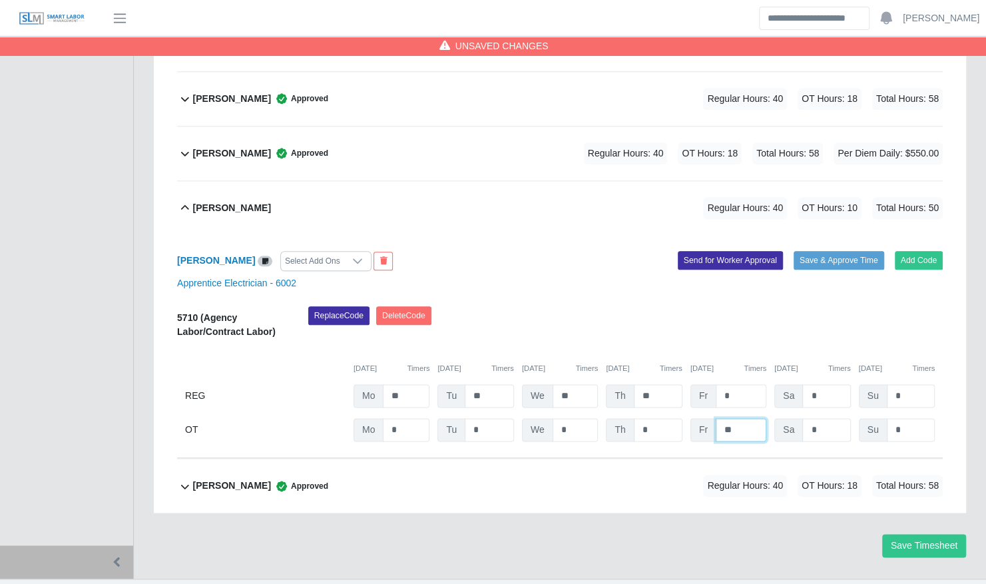
type input "**"
type input "*"
click at [852, 251] on button "Save & Approve Time" at bounding box center [839, 260] width 91 height 19
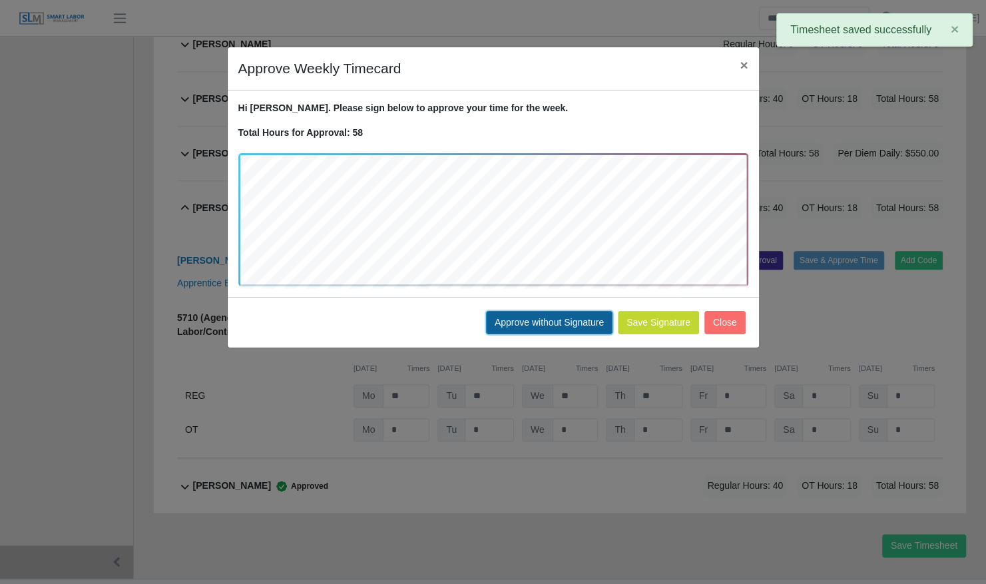
click at [565, 323] on button "Approve without Signature" at bounding box center [549, 322] width 127 height 23
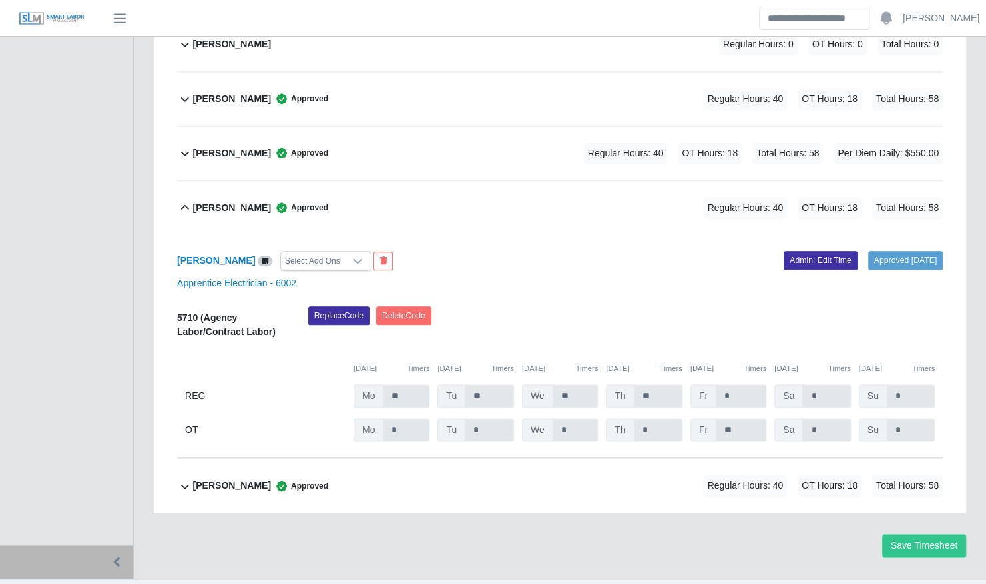
click at [436, 196] on div "Yesica Mascorro Approved Regular Hours: 40 OT Hours: 18 Total Hours: 58" at bounding box center [568, 208] width 750 height 54
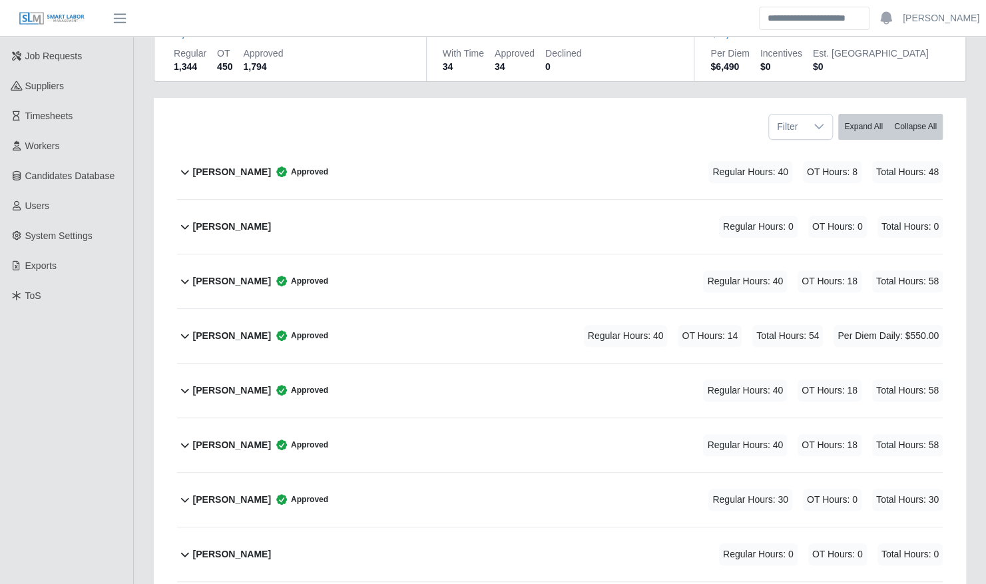
scroll to position [0, 0]
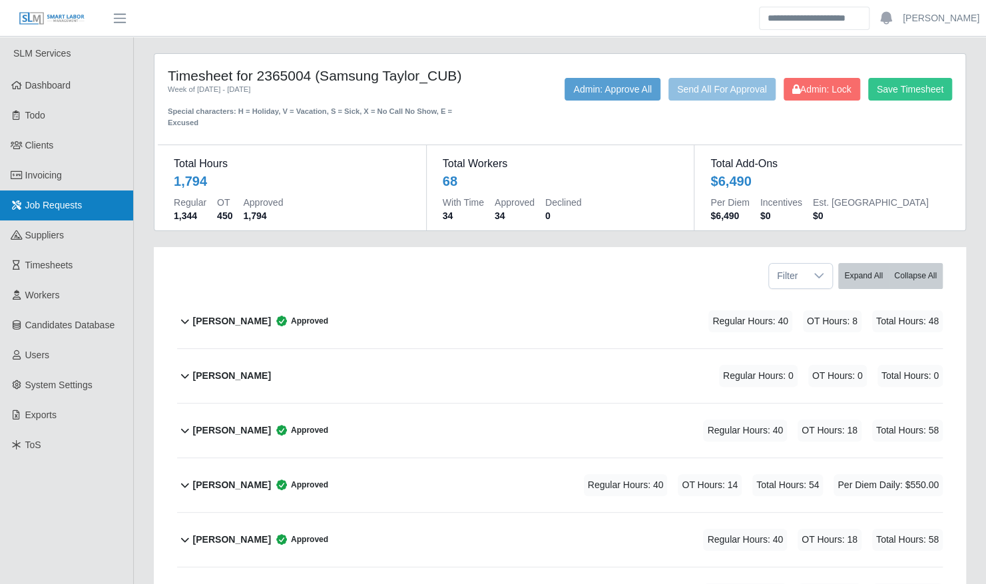
drag, startPoint x: 35, startPoint y: 178, endPoint x: 103, endPoint y: 198, distance: 70.6
click at [35, 178] on span "Invoicing" at bounding box center [43, 175] width 37 height 11
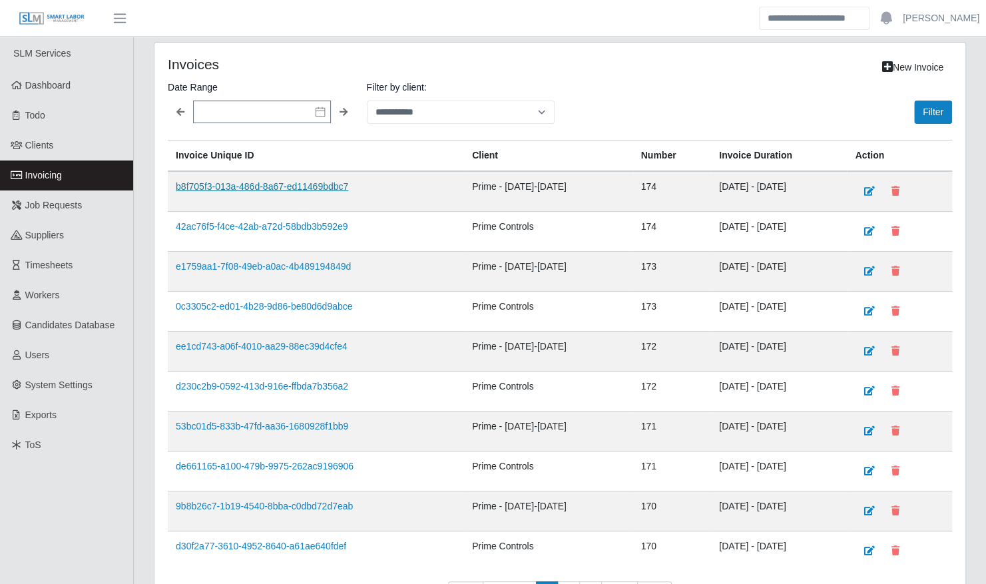
click at [266, 188] on link "b8f705f3-013a-486d-8a67-ed11469bdbc7" at bounding box center [262, 186] width 172 height 11
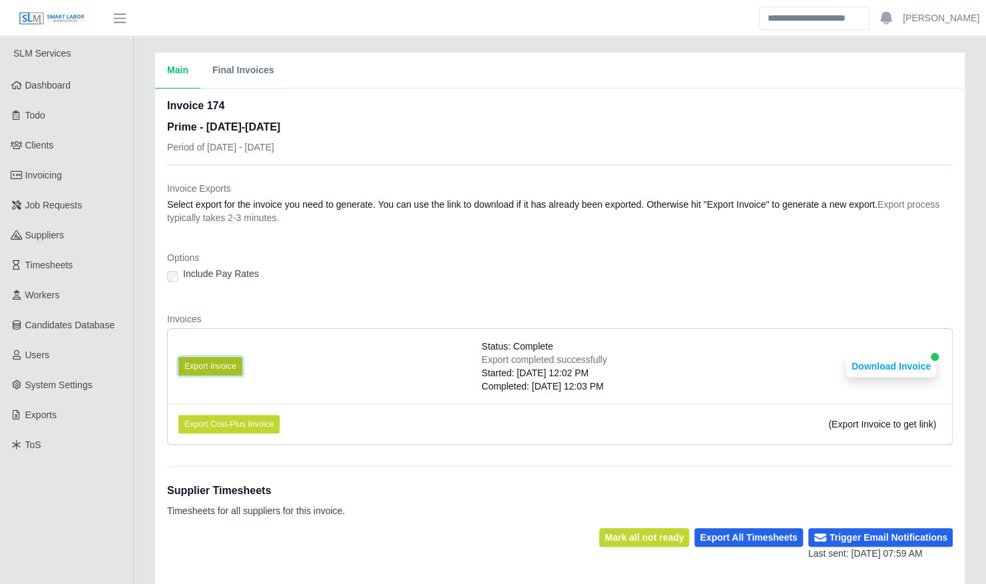
click at [204, 363] on button "Export Invoice" at bounding box center [210, 366] width 64 height 19
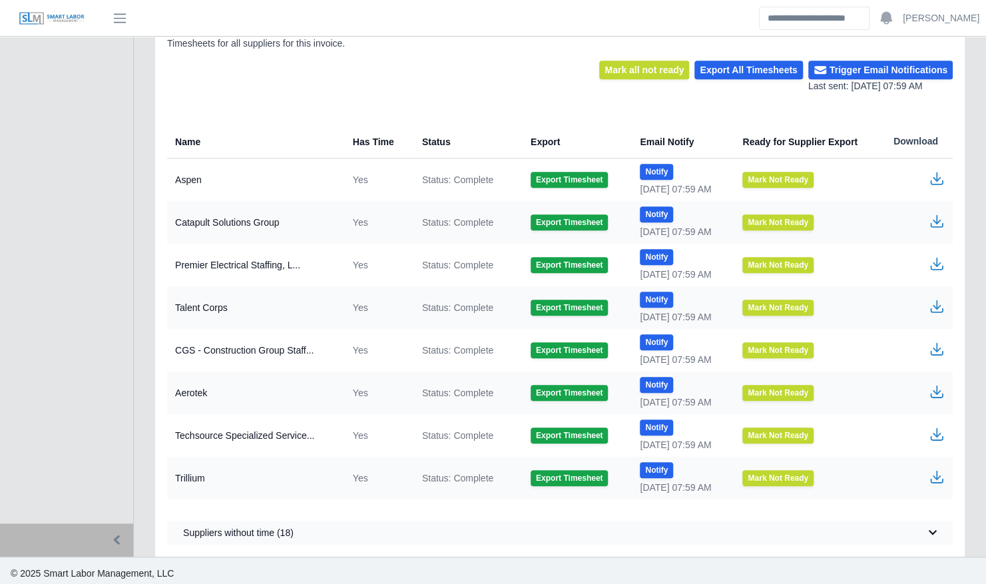
scroll to position [471, 0]
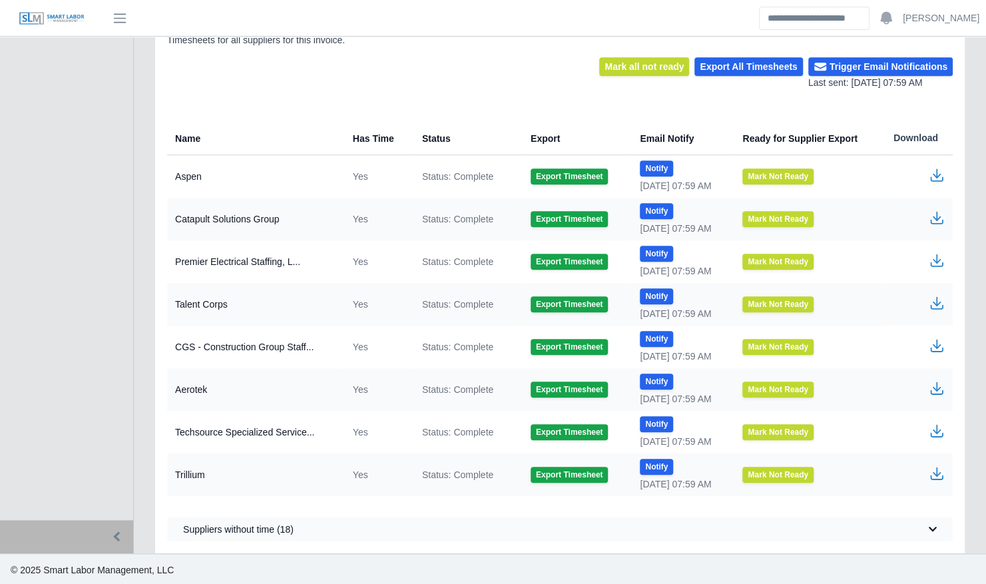
click at [942, 342] on icon "button" at bounding box center [937, 346] width 16 height 16
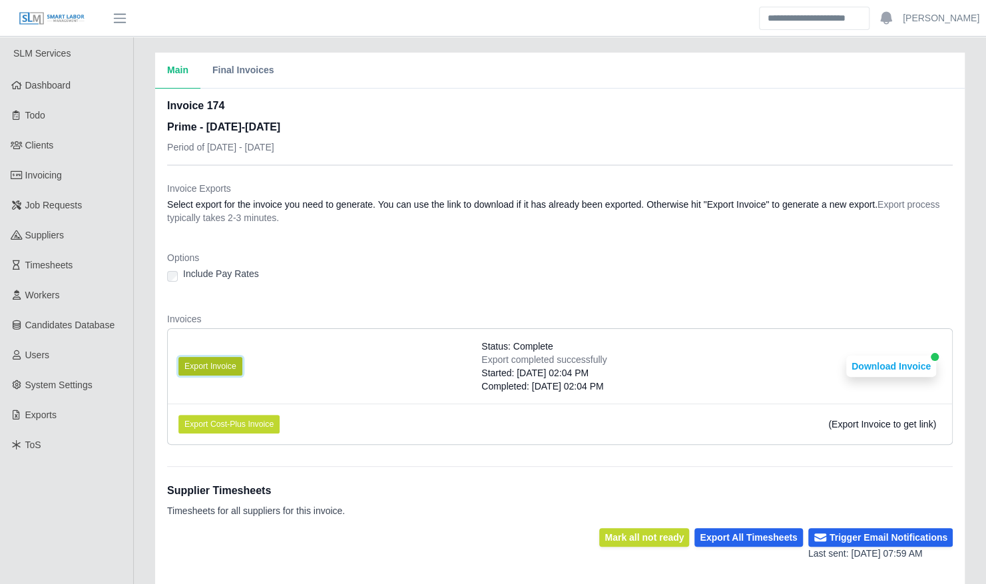
click at [202, 366] on button "Export Invoice" at bounding box center [210, 366] width 64 height 19
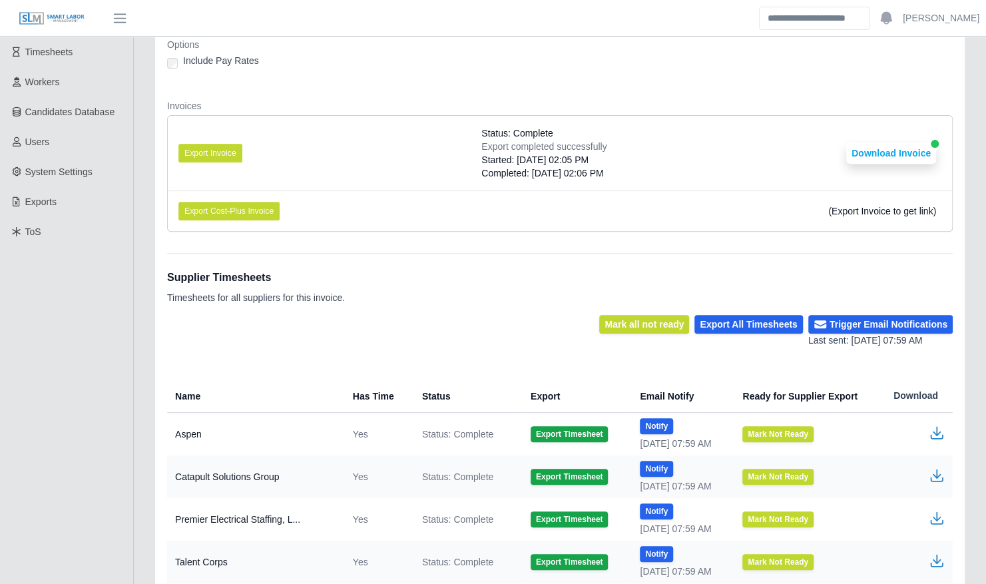
scroll to position [471, 0]
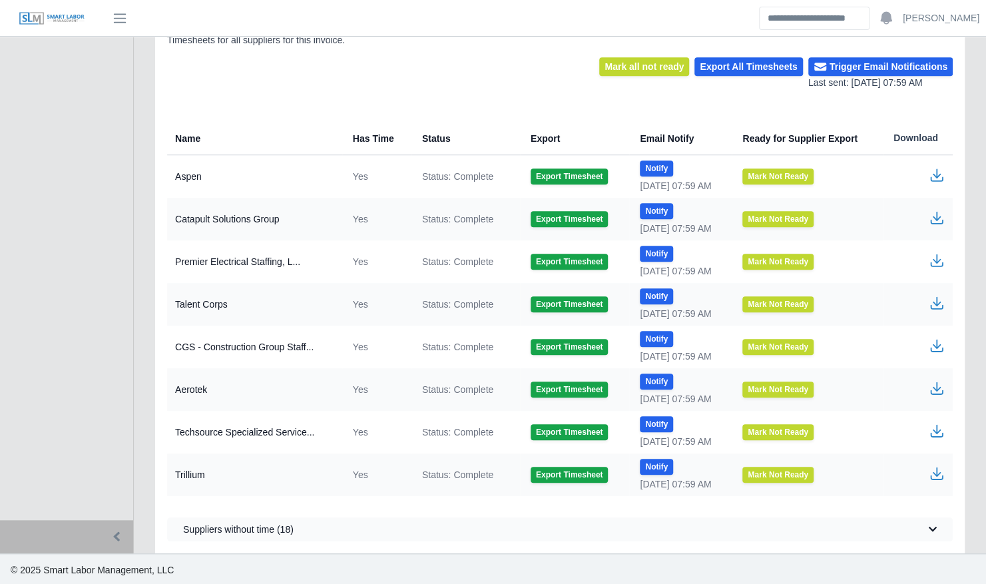
click at [934, 342] on icon "button" at bounding box center [937, 343] width 8 height 9
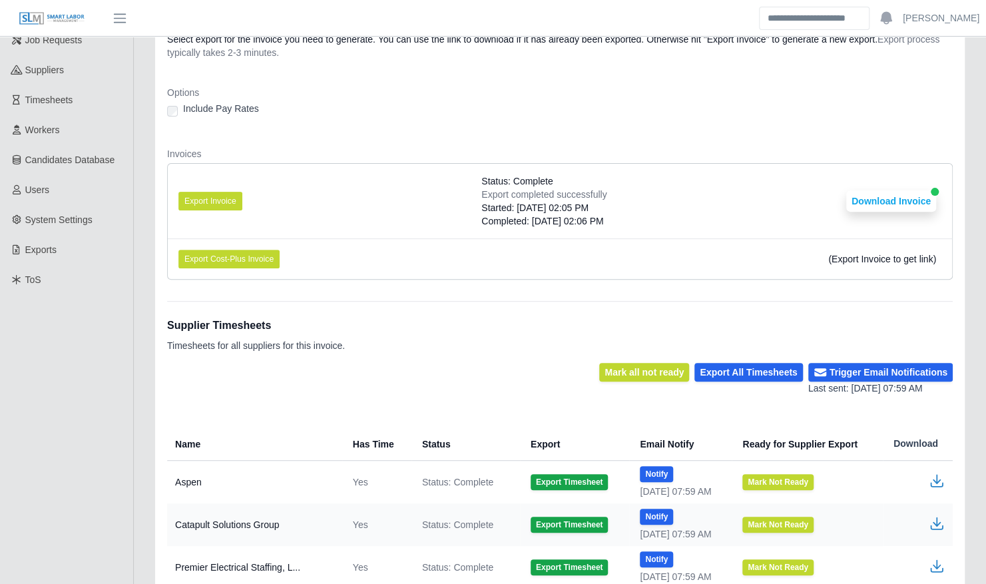
scroll to position [0, 0]
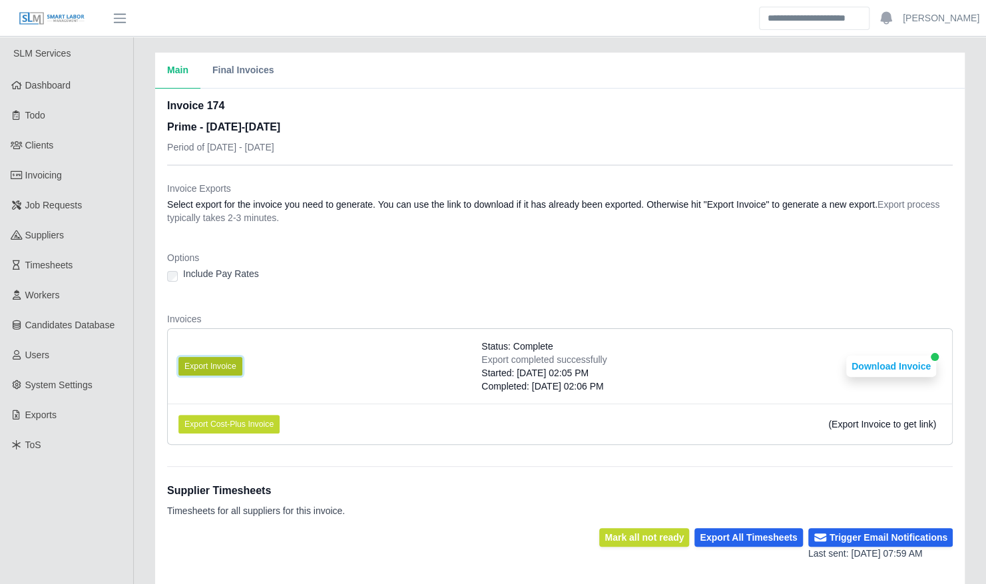
click at [213, 366] on button "Export Invoice" at bounding box center [210, 366] width 64 height 19
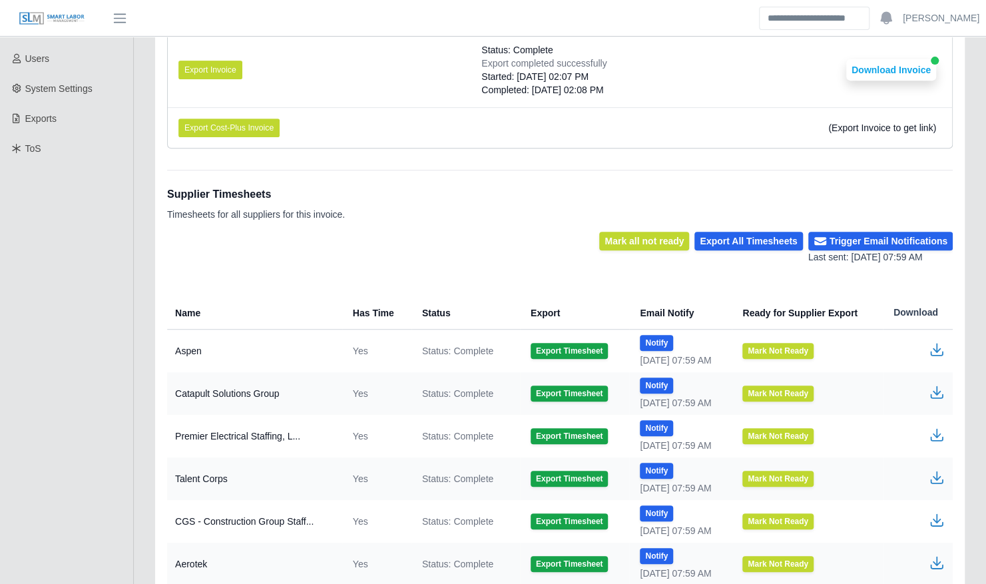
scroll to position [342, 0]
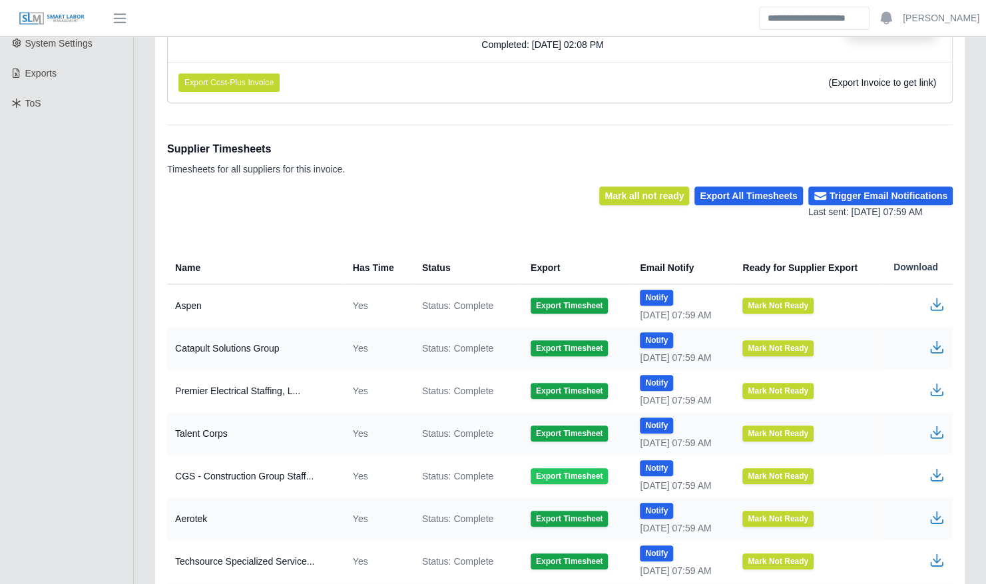
click at [573, 473] on button "Export Timesheet" at bounding box center [569, 476] width 77 height 16
click at [936, 475] on icon "button" at bounding box center [937, 475] width 16 height 16
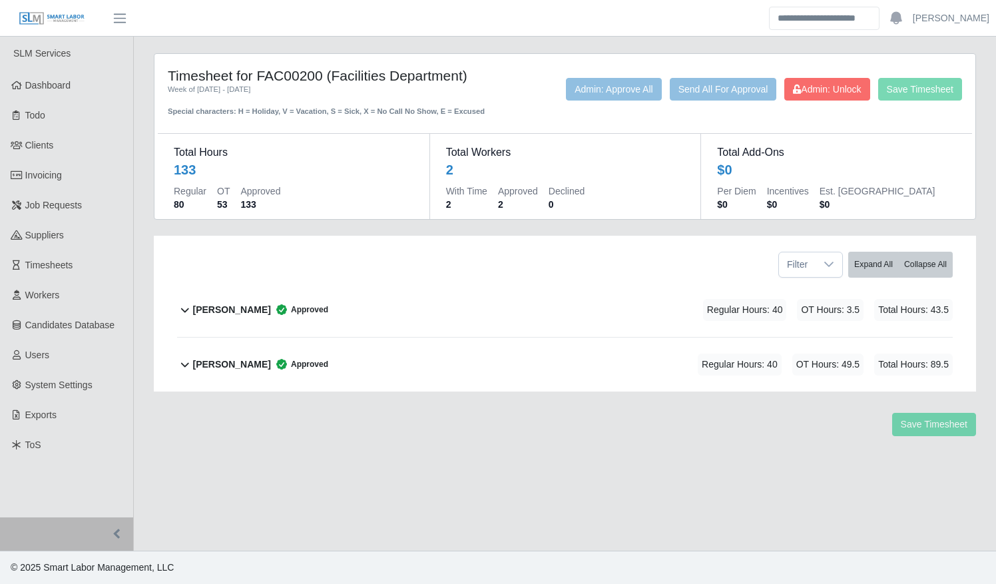
click at [477, 358] on div "[PERSON_NAME] Approved Regular Hours: 40 OT Hours: 49.5 Total Hours: 89.5" at bounding box center [573, 365] width 760 height 54
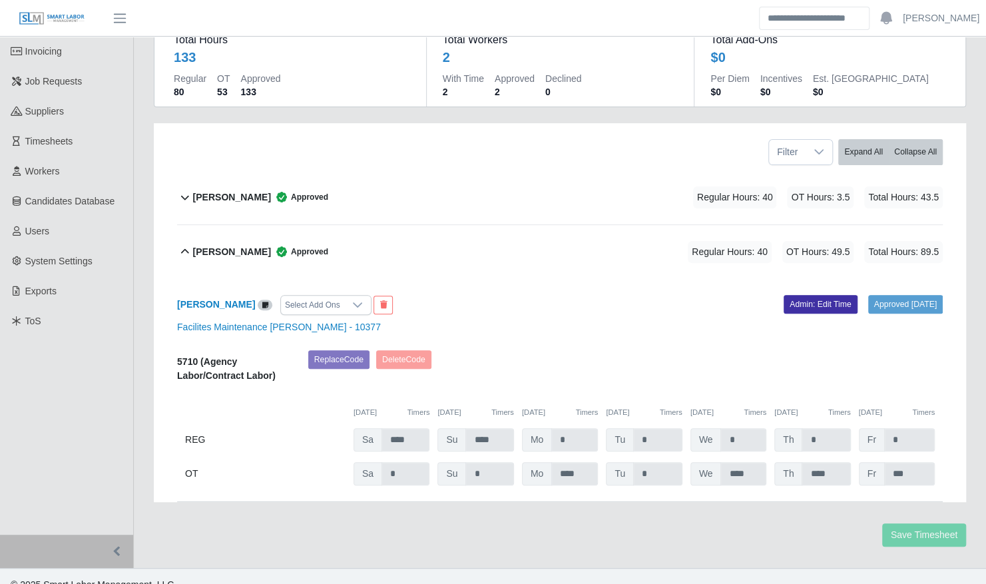
scroll to position [128, 0]
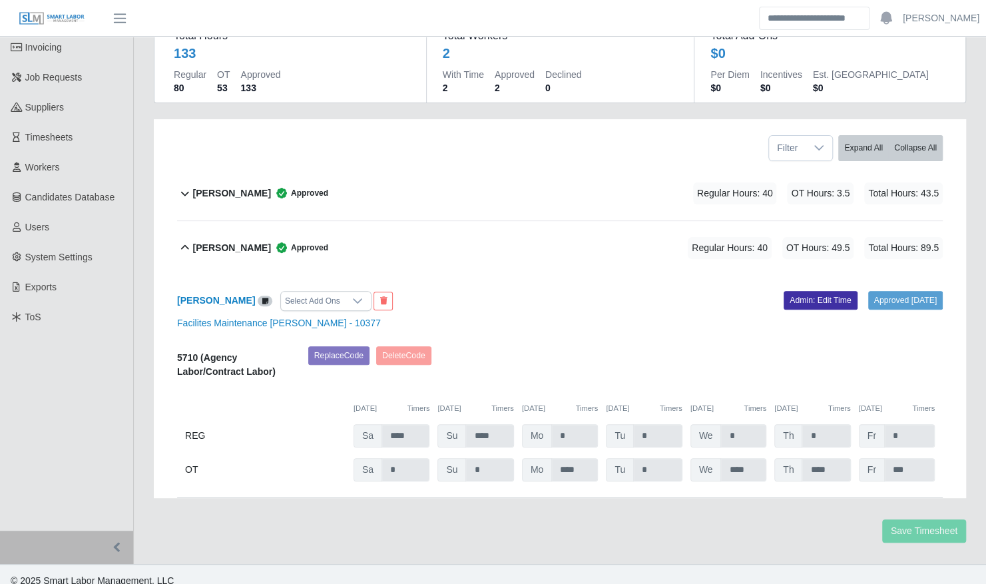
click at [466, 180] on div "Armando Lopez Approved Regular Hours: 40 OT Hours: 3.5 Total Hours: 43.5" at bounding box center [568, 193] width 750 height 54
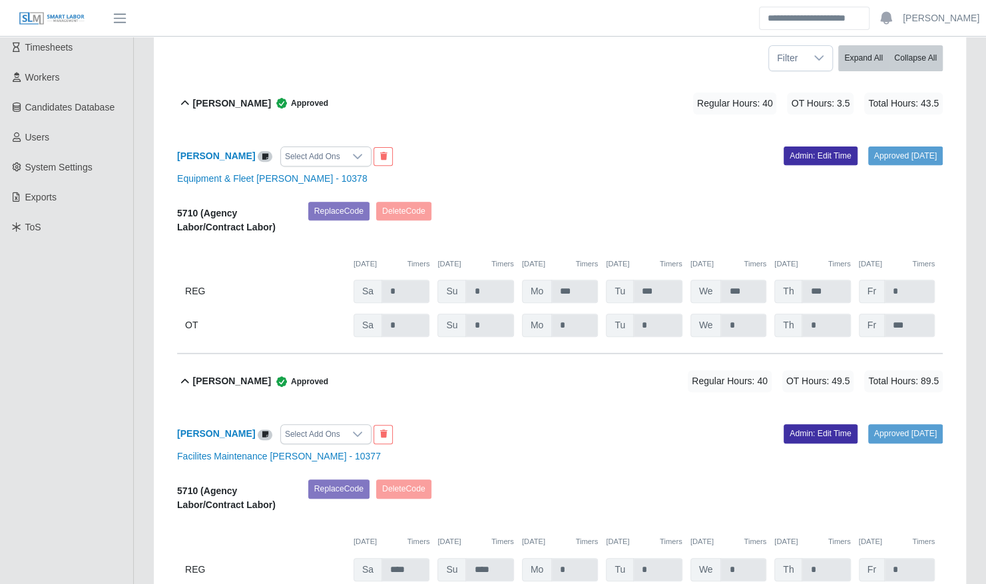
scroll to position [217, 0]
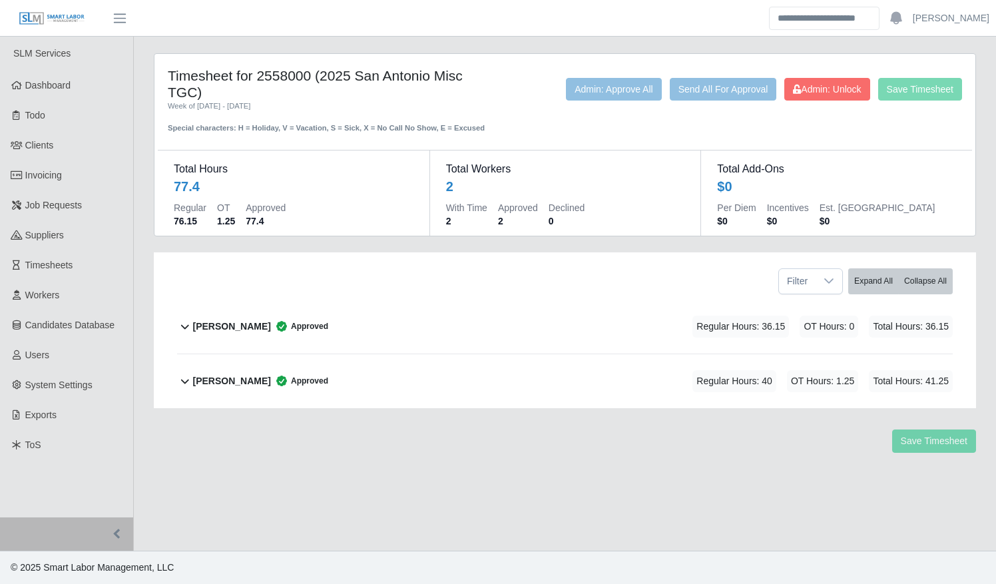
click at [520, 328] on div "Alyssa Rodriguez Approved Regular Hours: 36.15 OT Hours: 0 Total Hours: 36.15" at bounding box center [573, 327] width 760 height 54
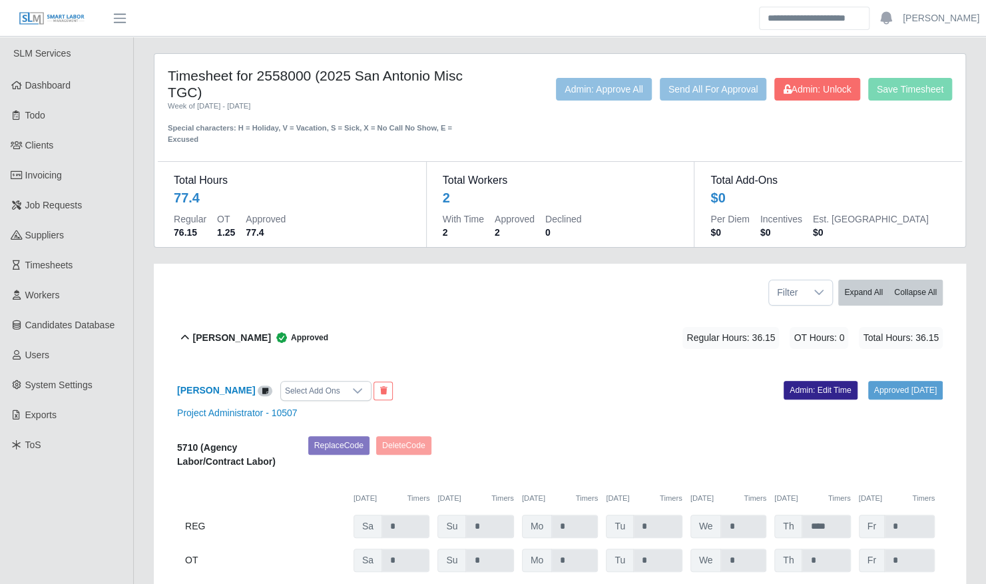
click at [784, 382] on link "Admin: Edit Time" at bounding box center [821, 390] width 74 height 19
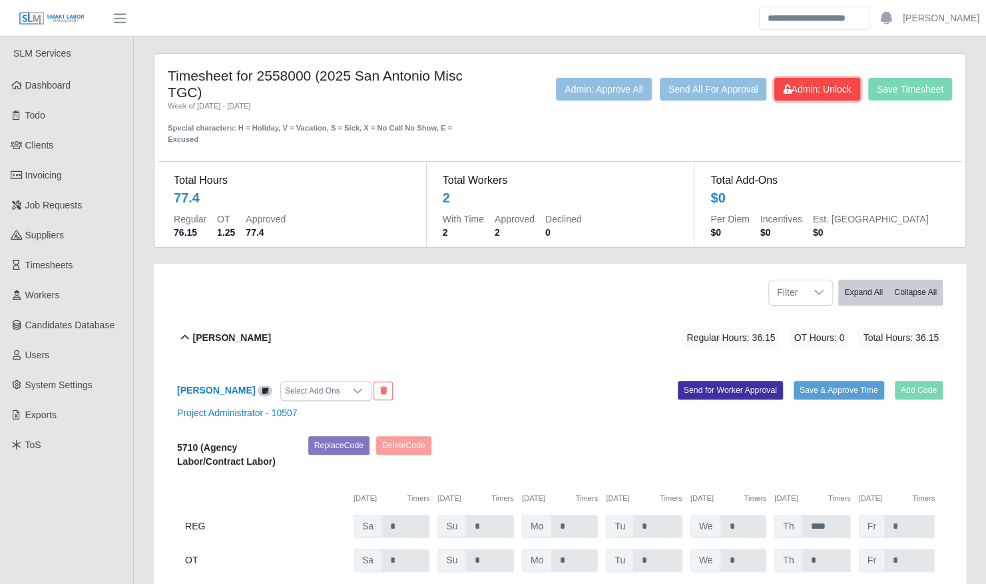
click at [826, 91] on span "Admin: Unlock" at bounding box center [817, 89] width 68 height 11
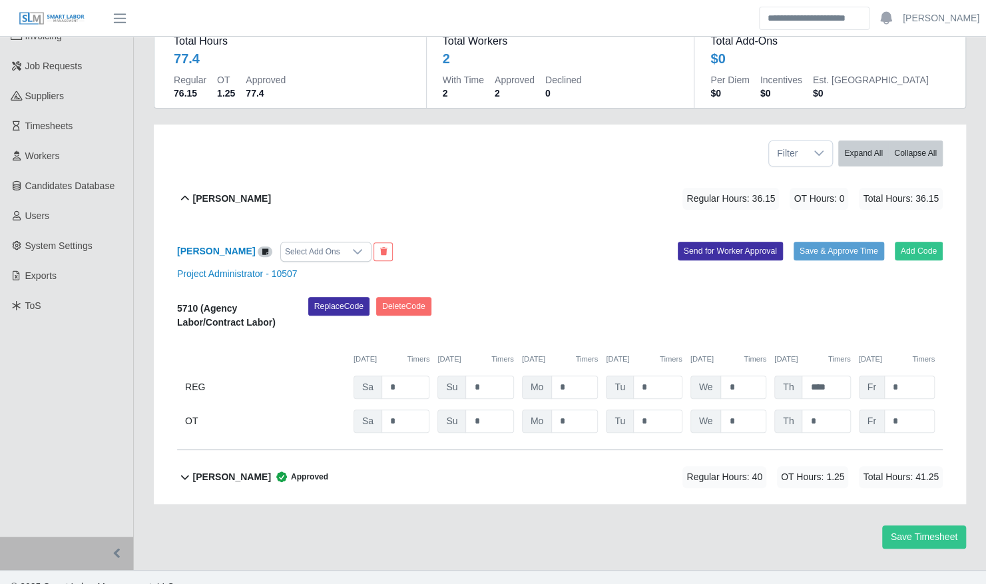
scroll to position [145, 0]
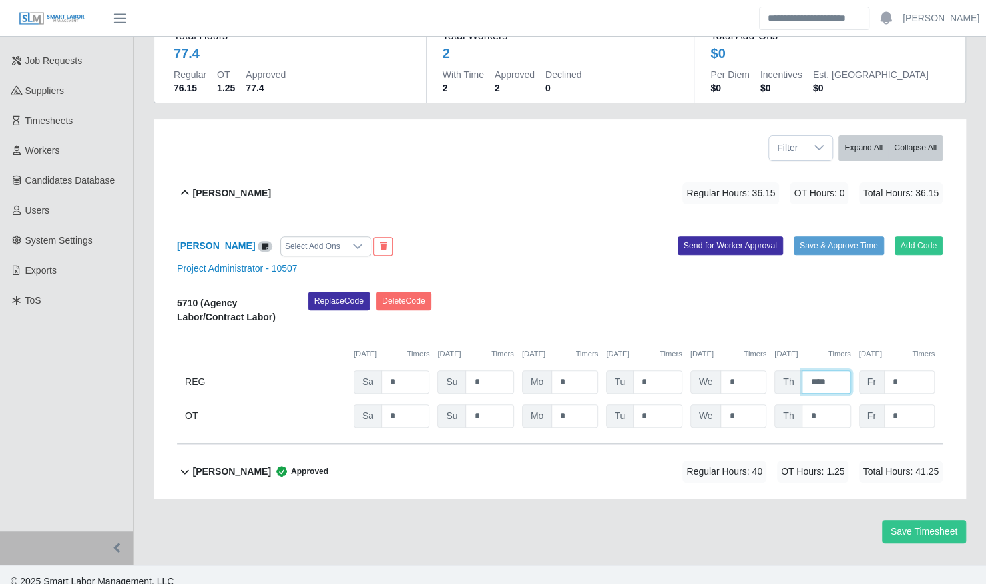
click at [817, 372] on input "****" at bounding box center [826, 381] width 49 height 23
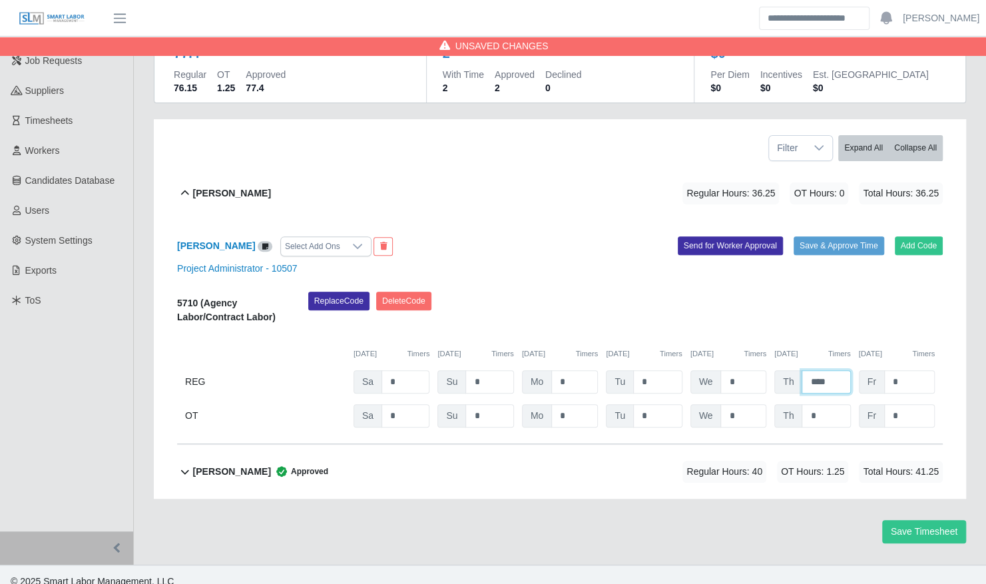
type input "****"
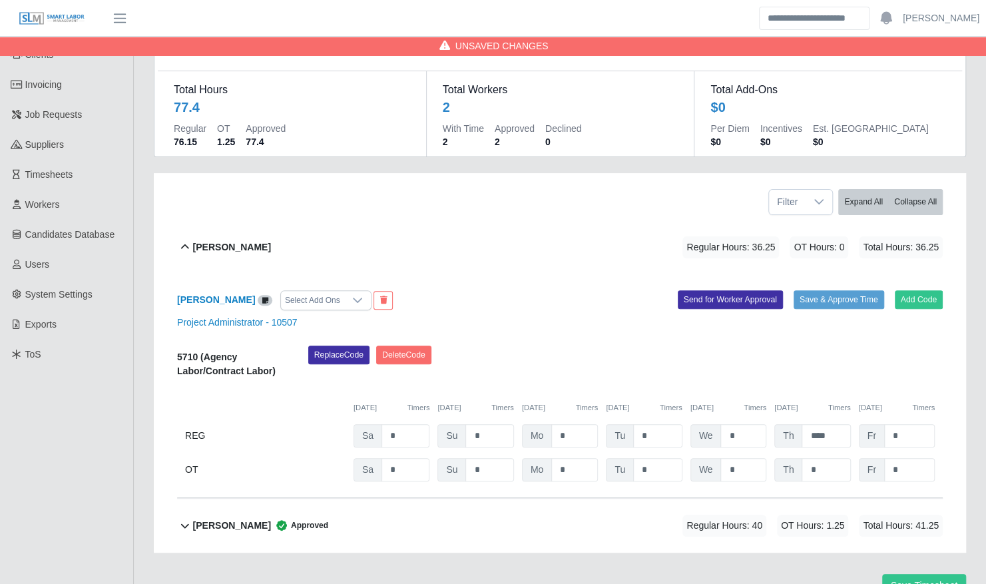
scroll to position [81, 0]
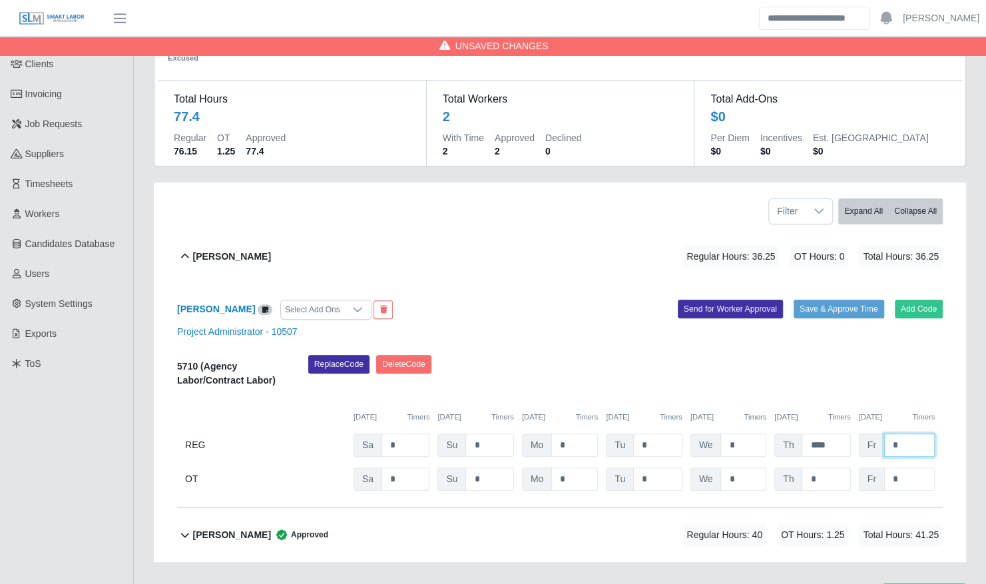
drag, startPoint x: 904, startPoint y: 432, endPoint x: 886, endPoint y: 430, distance: 18.0
click at [886, 434] on input "*" at bounding box center [909, 445] width 51 height 23
type input "*"
click at [814, 300] on button "Save & Approve Time" at bounding box center [839, 309] width 91 height 19
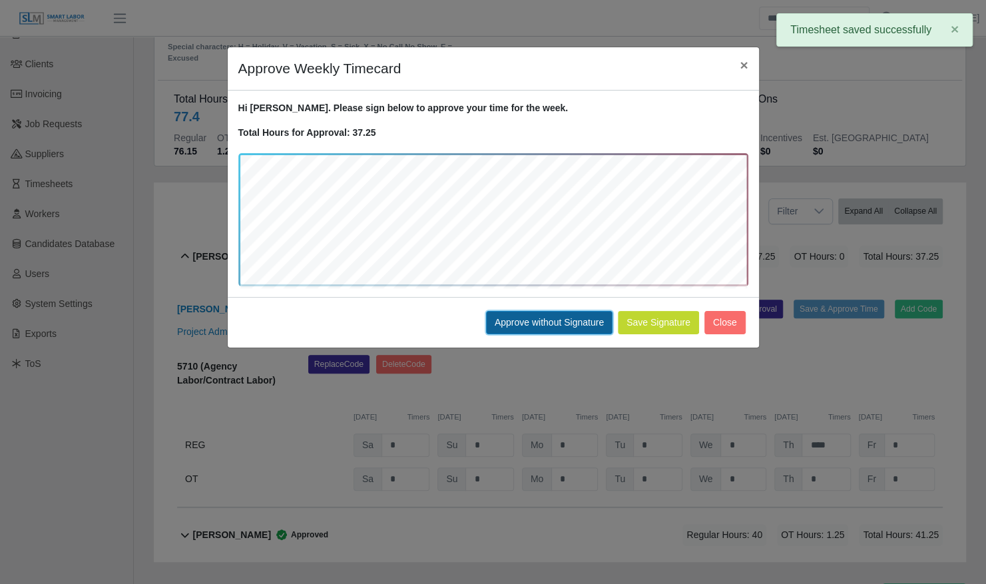
click at [530, 318] on button "Approve without Signature" at bounding box center [549, 322] width 127 height 23
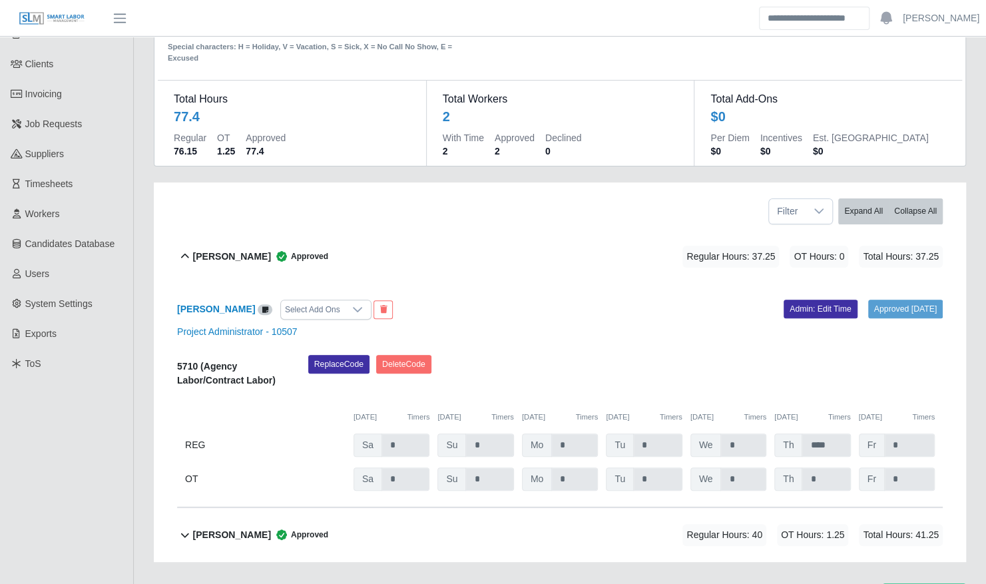
click at [479, 256] on div "Alyssa Rodriguez Approved Regular Hours: 37.25 OT Hours: 0 Total Hours: 37.25" at bounding box center [568, 257] width 750 height 54
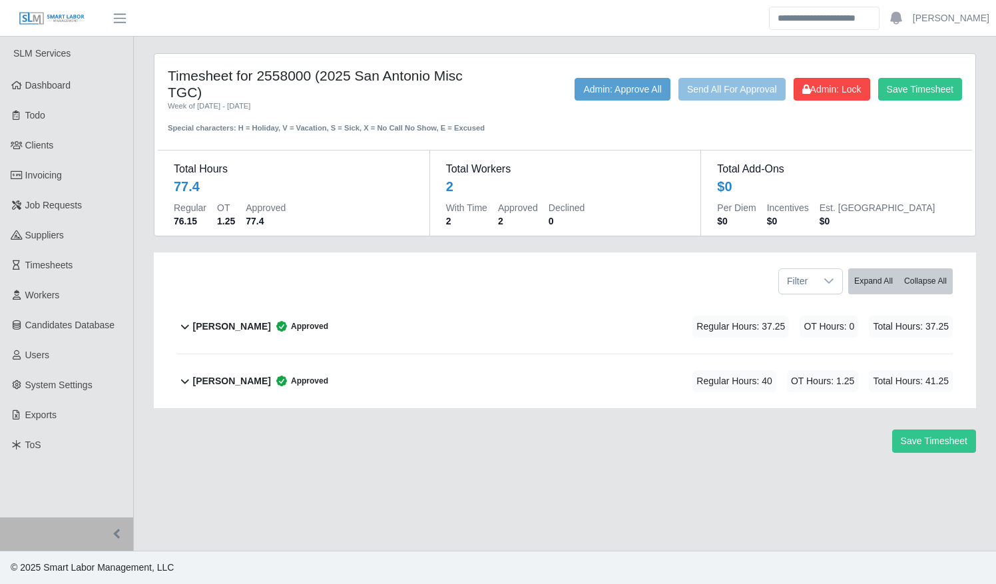
click at [494, 386] on div "Laura Smith Approved Regular Hours: 40 OT Hours: 1.25 Total Hours: 41.25" at bounding box center [573, 381] width 760 height 54
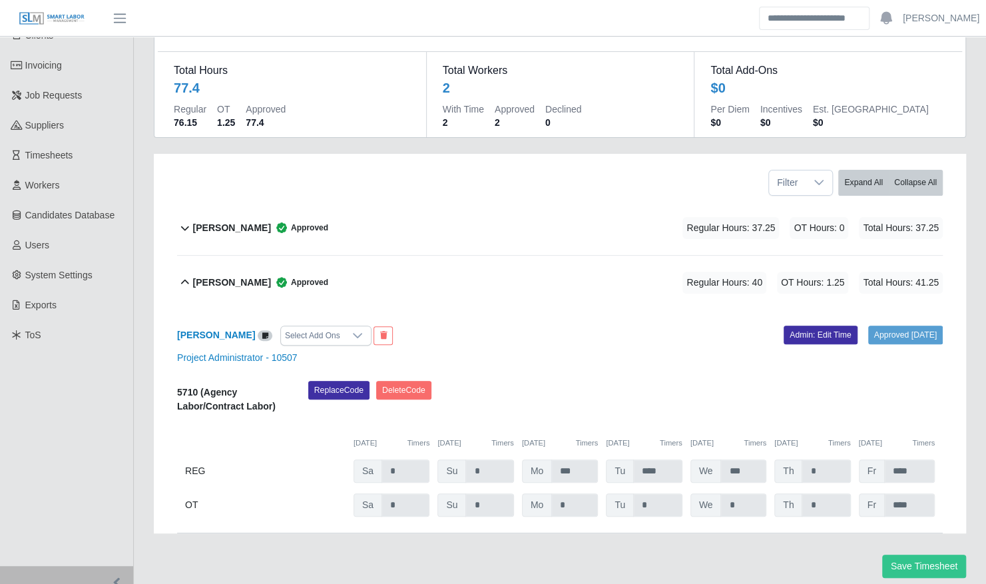
scroll to position [145, 0]
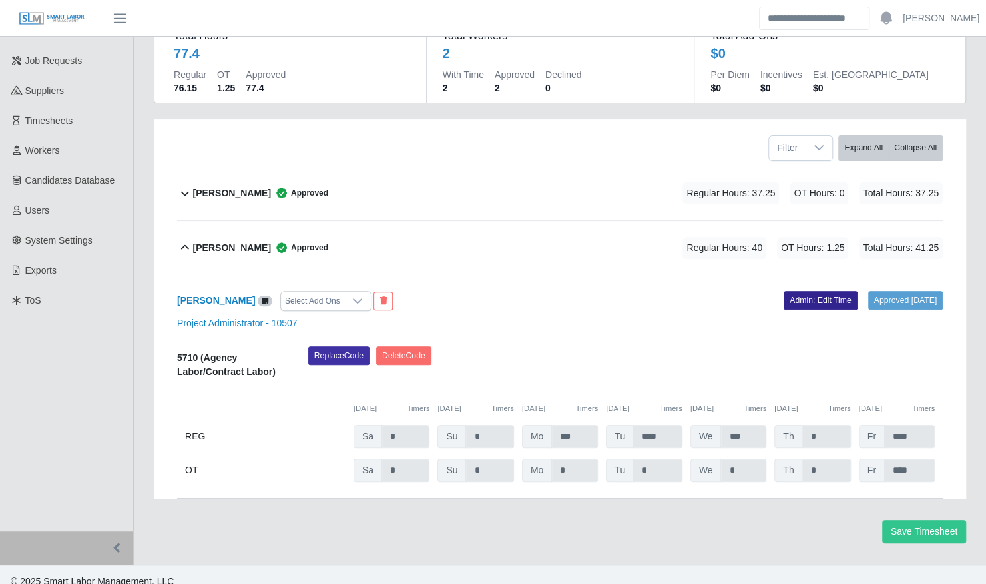
click at [787, 291] on link "Admin: Edit Time" at bounding box center [821, 300] width 74 height 19
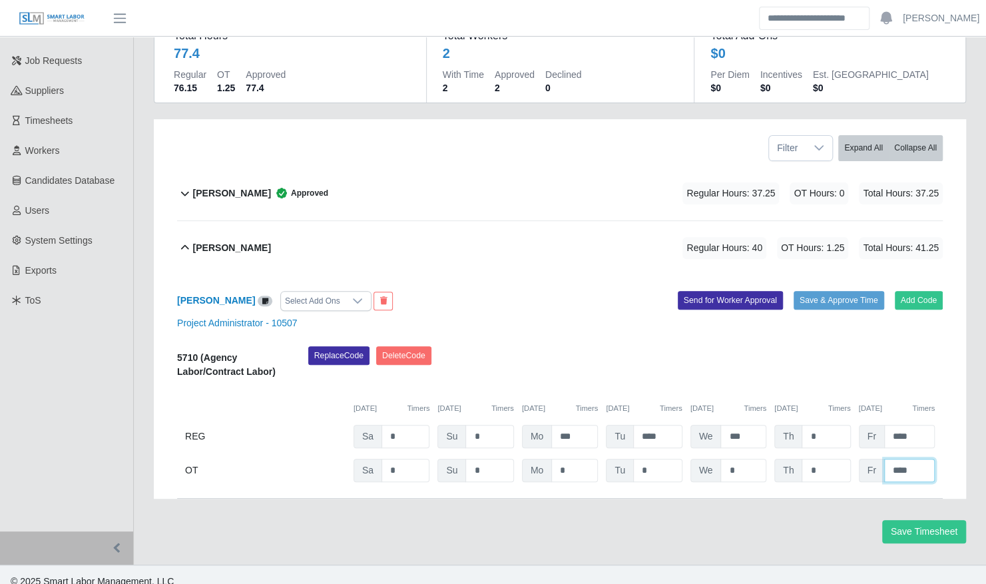
click at [0, 0] on input "****" at bounding box center [0, 0] width 0 height 0
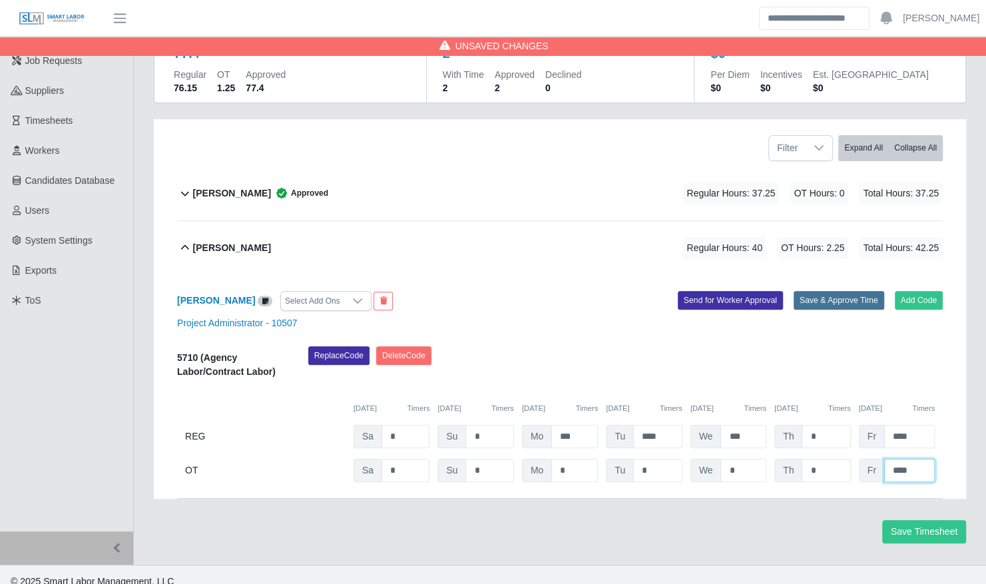
type input "****"
click at [832, 291] on button "Save & Approve Time" at bounding box center [839, 300] width 91 height 19
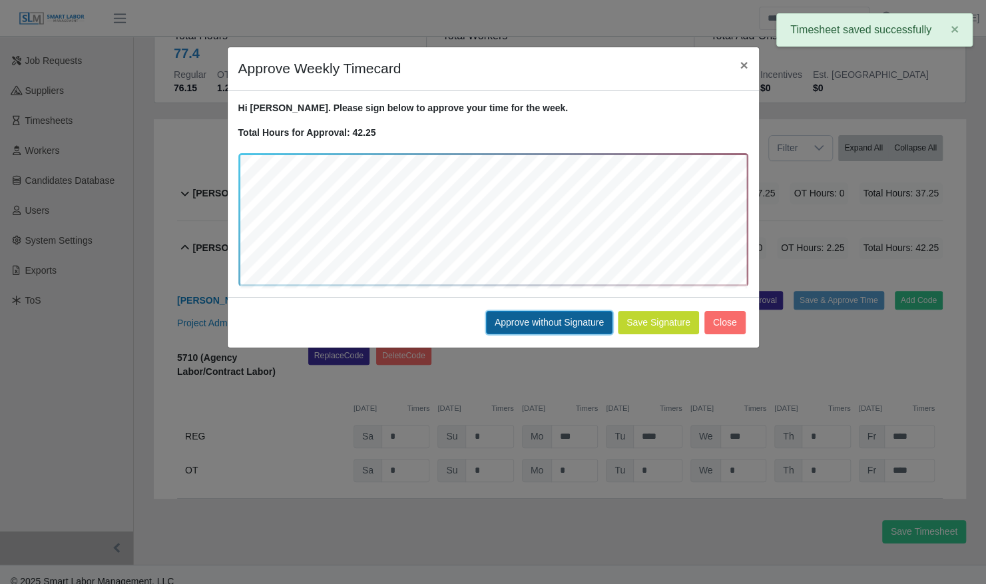
click at [578, 320] on button "Approve without Signature" at bounding box center [549, 322] width 127 height 23
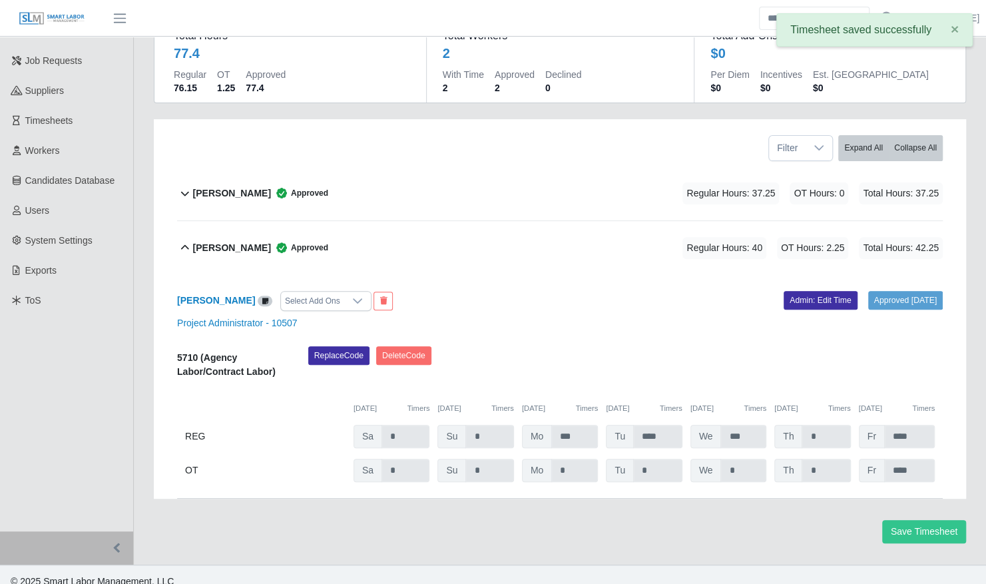
click at [534, 236] on div "Laura Smith Approved Regular Hours: 40 OT Hours: 2.25 Total Hours: 42.25" at bounding box center [568, 248] width 750 height 54
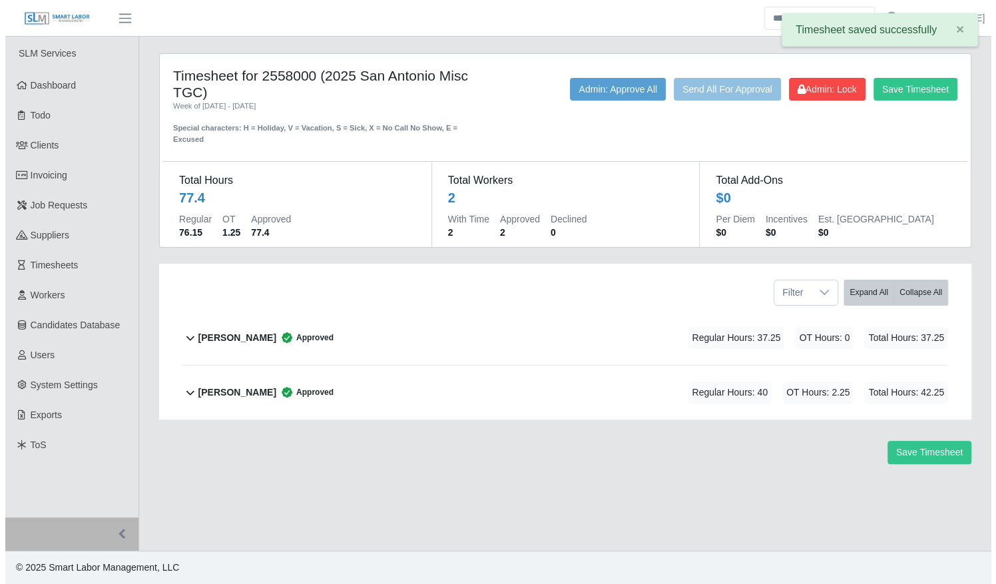
scroll to position [0, 0]
